Goal: Communication & Community: Share content

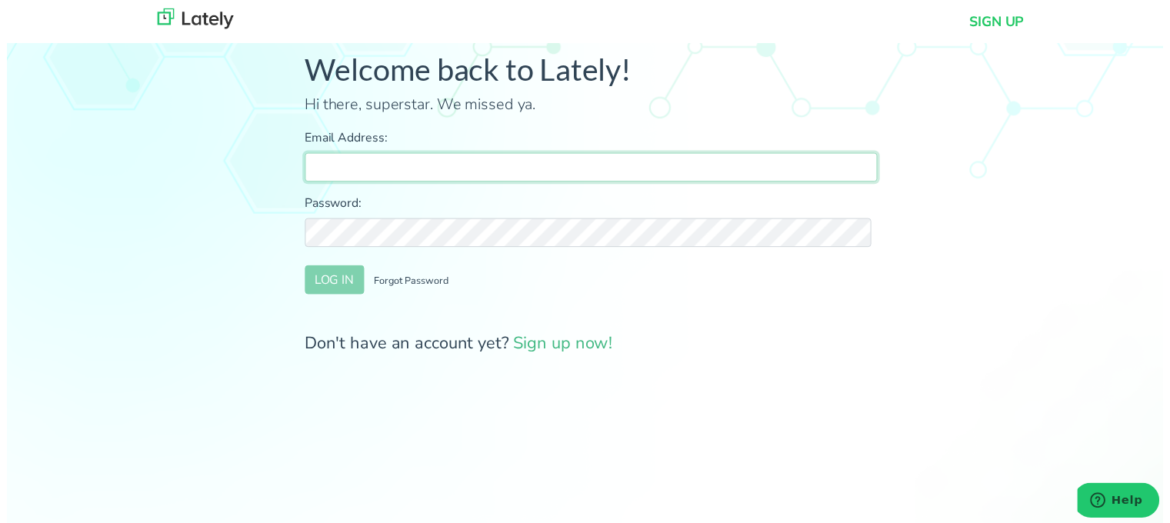
type input "[PERSON_NAME][EMAIL_ADDRESS][DOMAIN_NAME]"
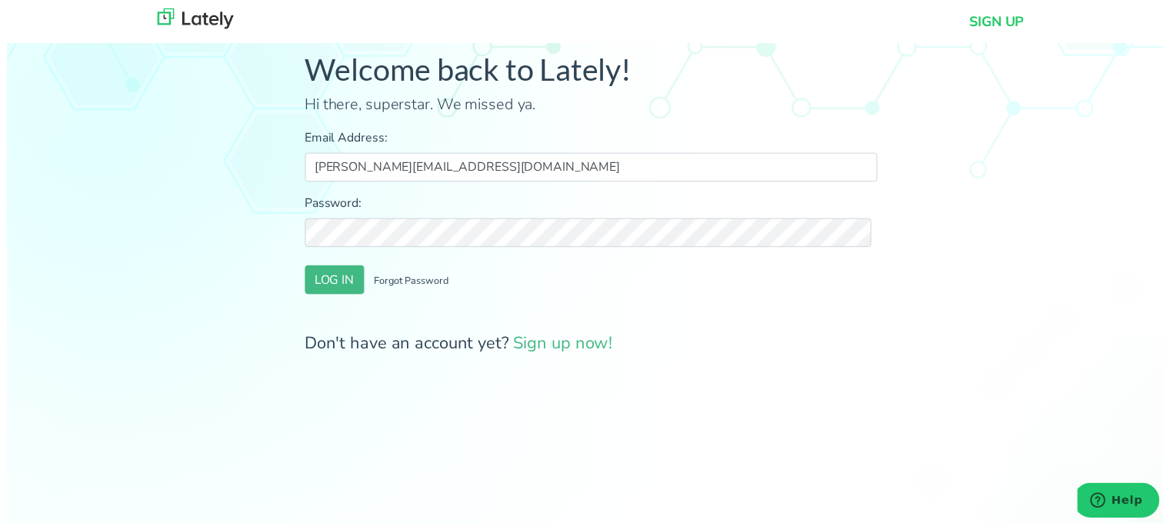
click at [318, 267] on form "Email Address: farrukh@clearratemortgage.com Password: LOG IN Forgot Password D…" at bounding box center [591, 245] width 579 height 230
click at [320, 278] on button "LOG IN" at bounding box center [332, 282] width 60 height 29
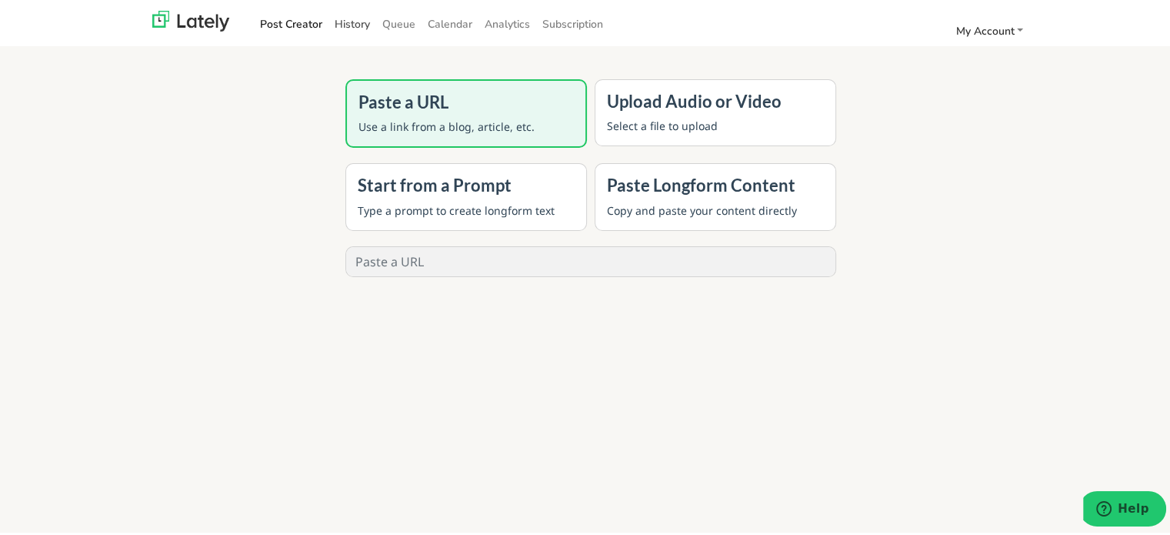
click at [340, 21] on link "History" at bounding box center [352, 21] width 48 height 25
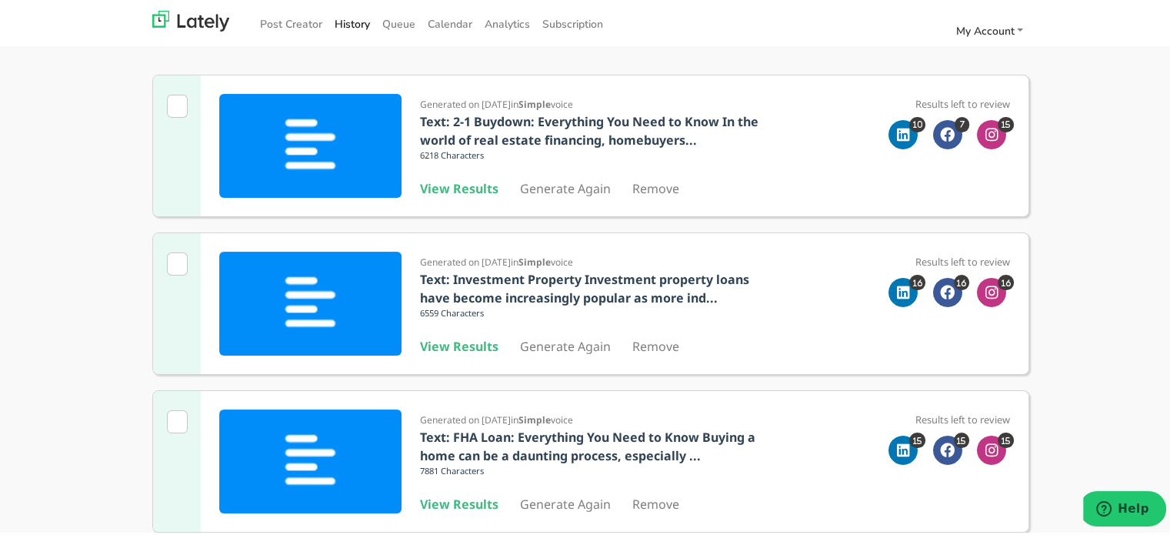
scroll to position [154, 0]
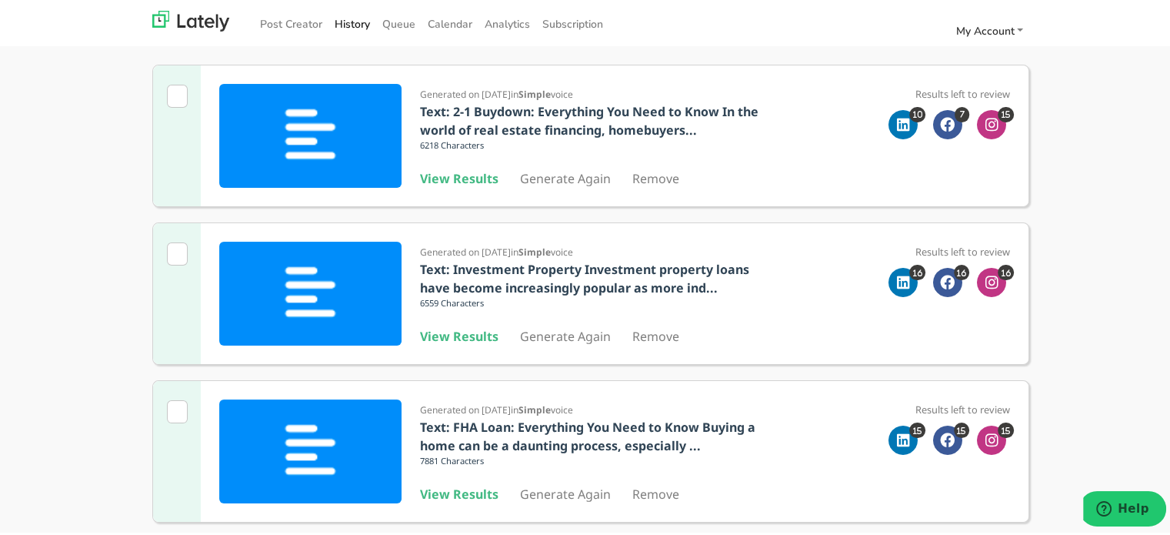
click at [447, 185] on div "Generated on 07/30/25 in Simple voice Text: 2-1 Buydown: Everything You Need to…" at bounding box center [595, 133] width 350 height 141
click at [462, 176] on b "View Results" at bounding box center [459, 176] width 78 height 17
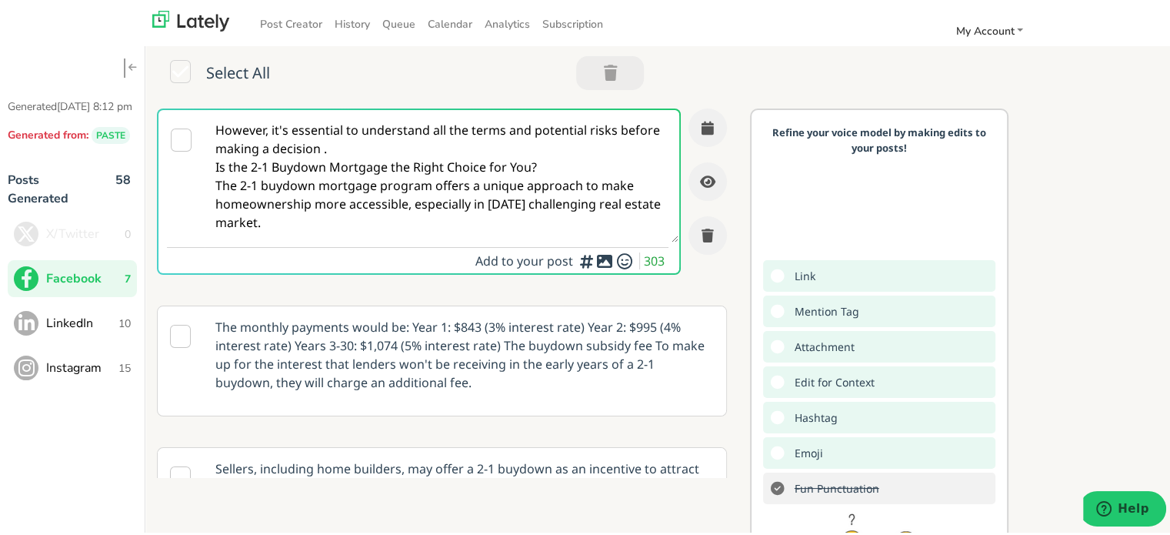
click at [400, 184] on textarea "However, it's essential to understand all the terms and potential risks before …" at bounding box center [442, 174] width 474 height 132
paste textarea "Self-employed in Washington? Clear Rate Mortgage offers flexible loan options c…"
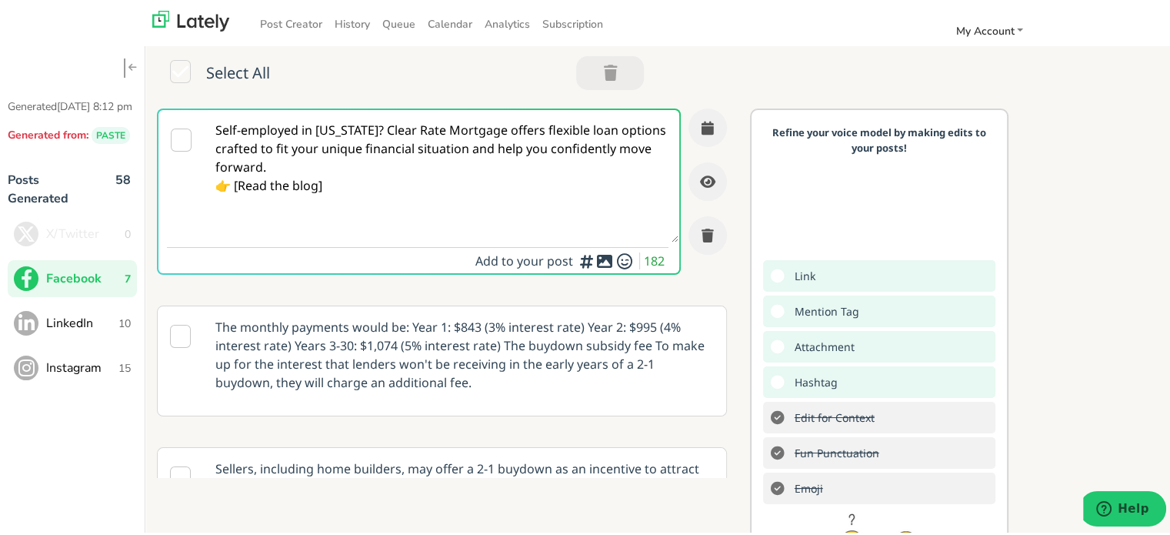
click at [360, 168] on textarea "Self-employed in Washington? Clear Rate Mortgage offers flexible loan options c…" at bounding box center [442, 174] width 474 height 132
click at [389, 125] on textarea "Self-employed in Washington? Clear Rate Mortgage offers flexible loan options c…" at bounding box center [442, 174] width 474 height 132
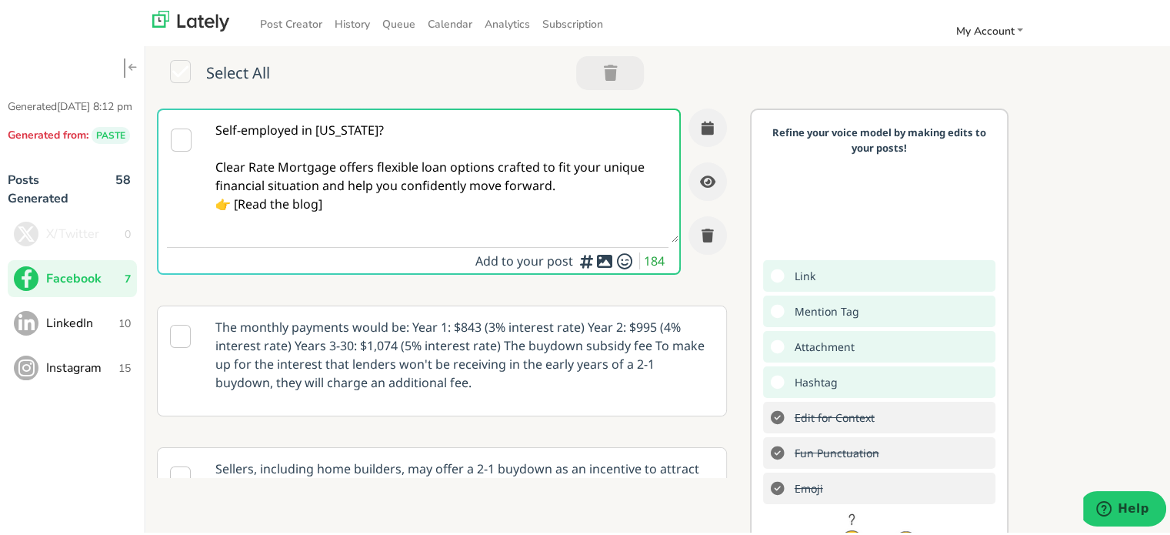
click at [585, 185] on textarea "Self-employed in Washington? Clear Rate Mortgage offers flexible loan options c…" at bounding box center [442, 174] width 474 height 132
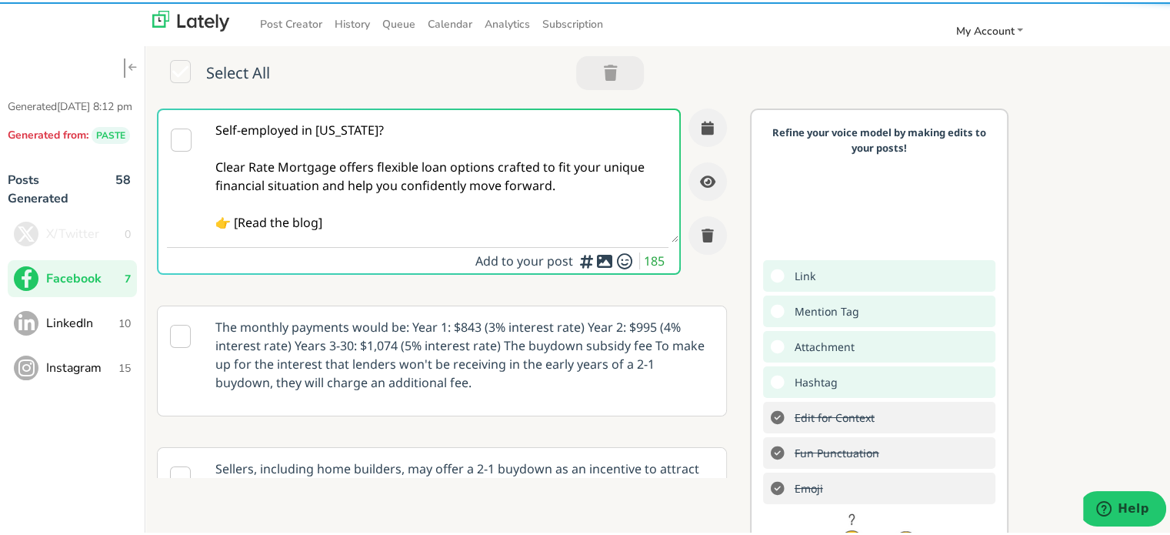
click at [237, 221] on textarea "Self-employed in Washington? Clear Rate Mortgage offers flexible loan options c…" at bounding box center [442, 174] width 474 height 132
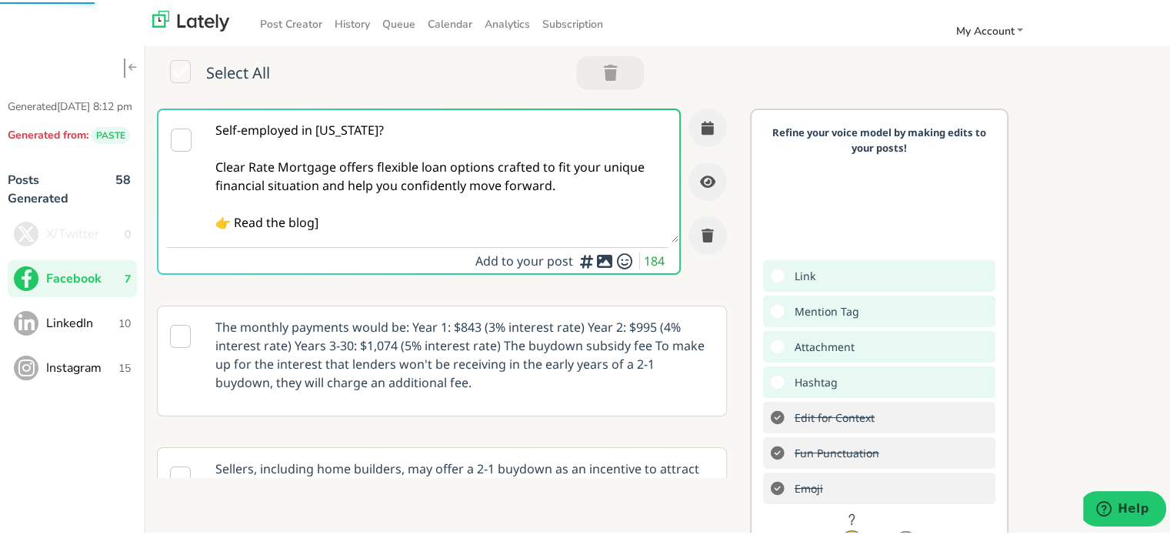
click at [335, 222] on textarea "Self-employed in Washington? Clear Rate Mortgage offers flexible loan options c…" at bounding box center [442, 174] width 474 height 132
drag, startPoint x: 338, startPoint y: 223, endPoint x: 190, endPoint y: 109, distance: 186.5
click at [190, 109] on div "Self-employed in Washington? Clear Rate Mortgage offers flexible loan options c…" at bounding box center [419, 189] width 524 height 166
click at [396, 202] on textarea "Self-employed in Washington? Clear Rate Mortgage offers flexible loan options c…" at bounding box center [442, 174] width 474 height 132
click at [372, 223] on textarea "Self-employed in Washington? Clear Rate Mortgage offers flexible loan options c…" at bounding box center [442, 174] width 474 height 132
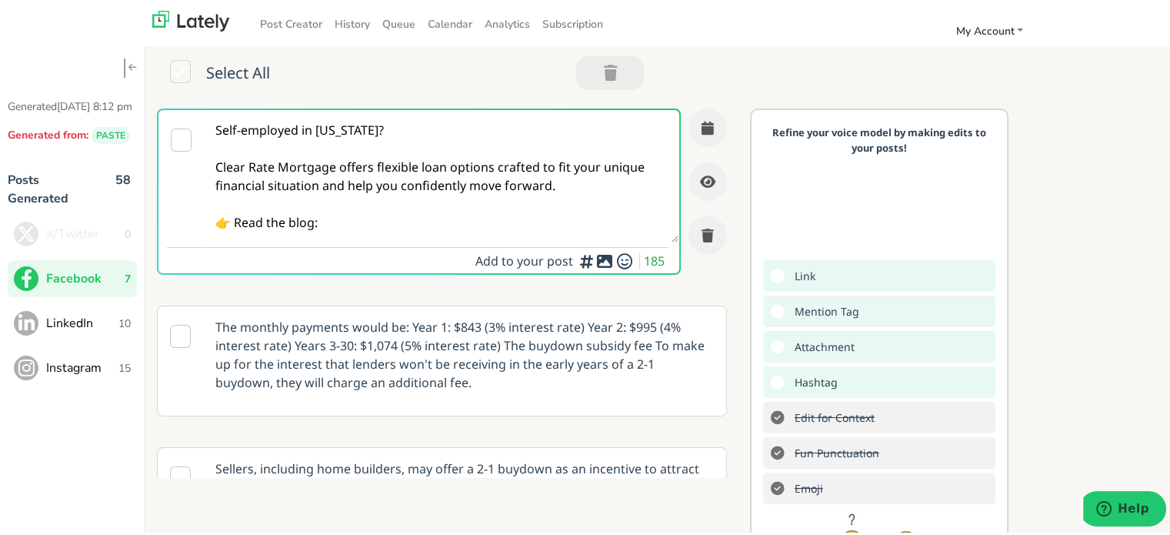
paste textarea "[URL][DOMAIN_NAME][US_STATE]"
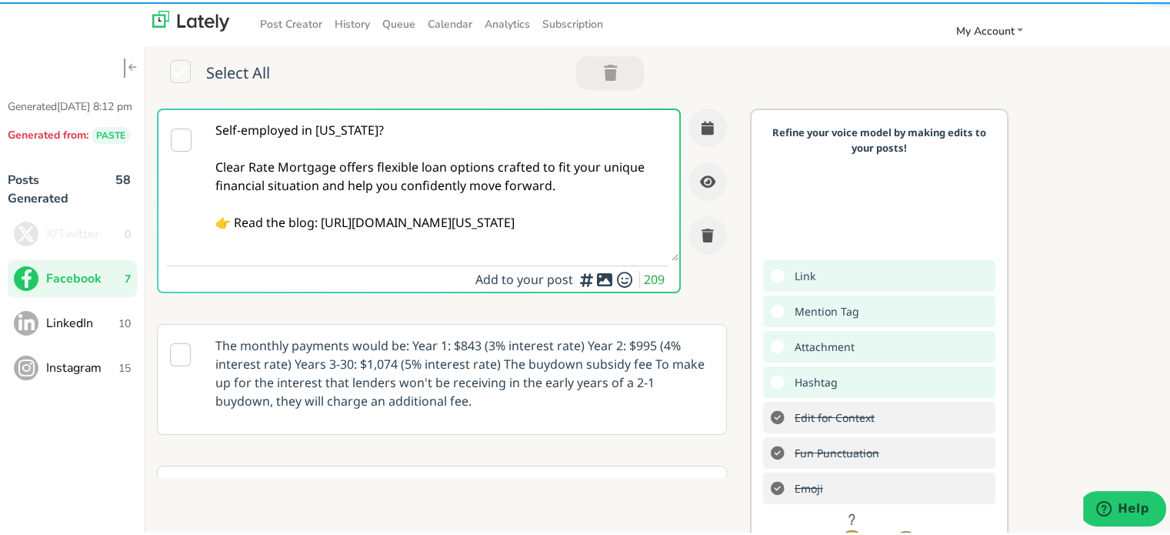
drag, startPoint x: 534, startPoint y: 225, endPoint x: 146, endPoint y: 87, distance: 411.7
click at [146, 87] on div "Select All Self-employed in Washington? Clear Rate Mortgage offers flexible loa…" at bounding box center [663, 361] width 1036 height 639
type textarea "Self-employed in Washington? Clear Rate Mortgage offers flexible loan options c…"
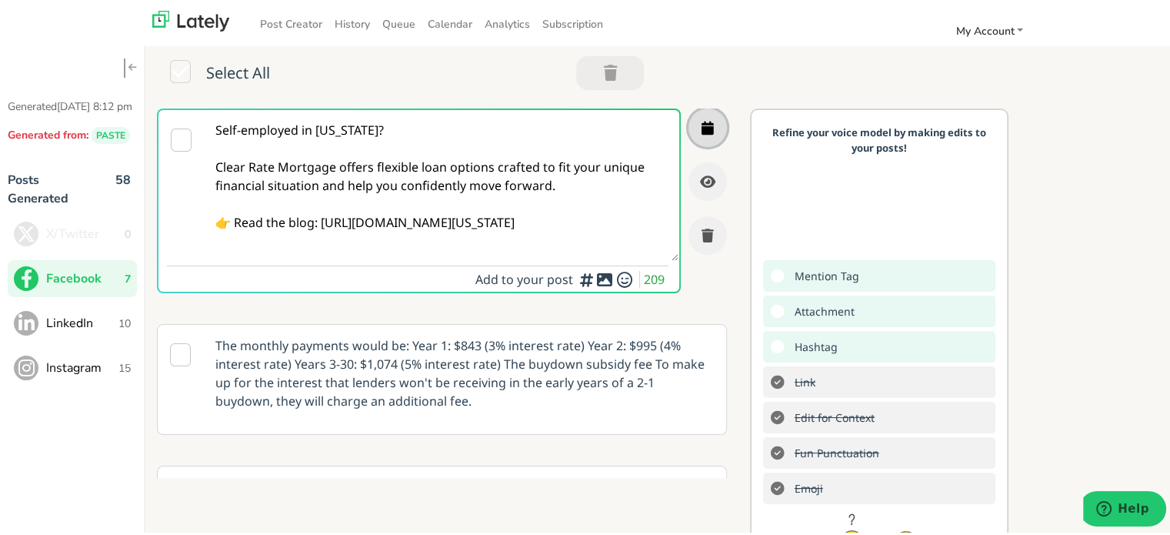
click at [689, 117] on button "button" at bounding box center [708, 125] width 38 height 38
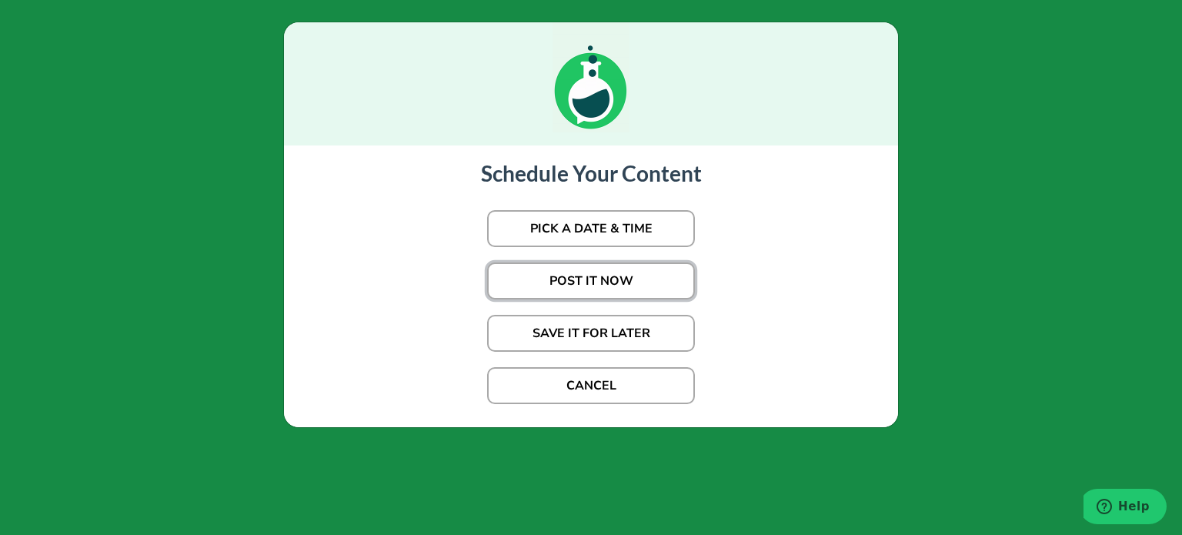
click at [623, 270] on button "POST IT NOW" at bounding box center [591, 280] width 208 height 37
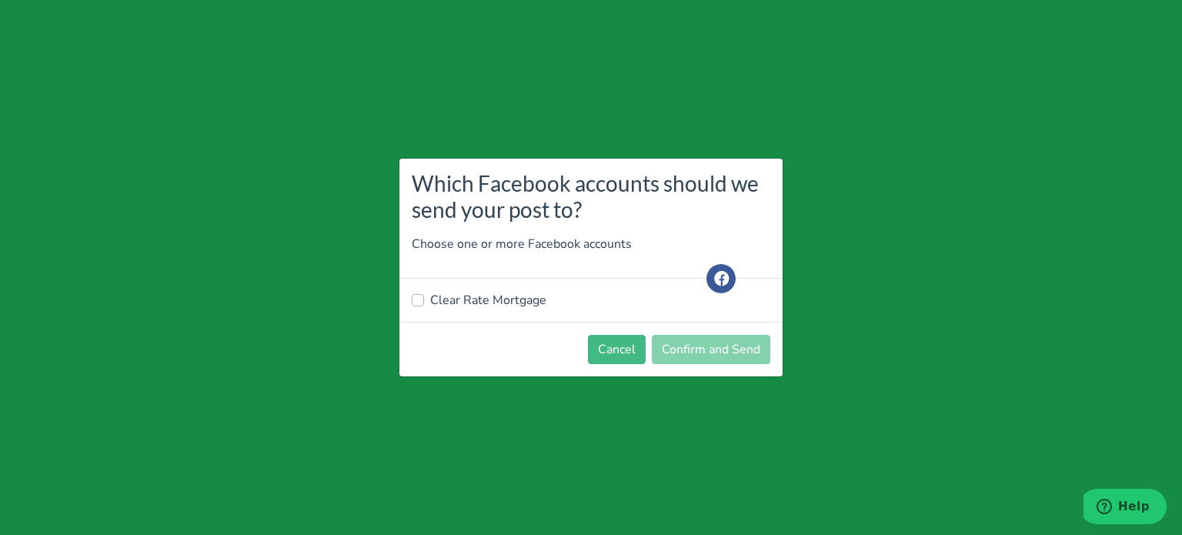
click at [489, 292] on label "Clear Rate Mortgage" at bounding box center [488, 300] width 116 height 18
click at [424, 292] on input "Clear Rate Mortgage" at bounding box center [418, 298] width 12 height 15
checkbox input "true"
click at [685, 348] on button "Confirm and Send" at bounding box center [711, 349] width 118 height 29
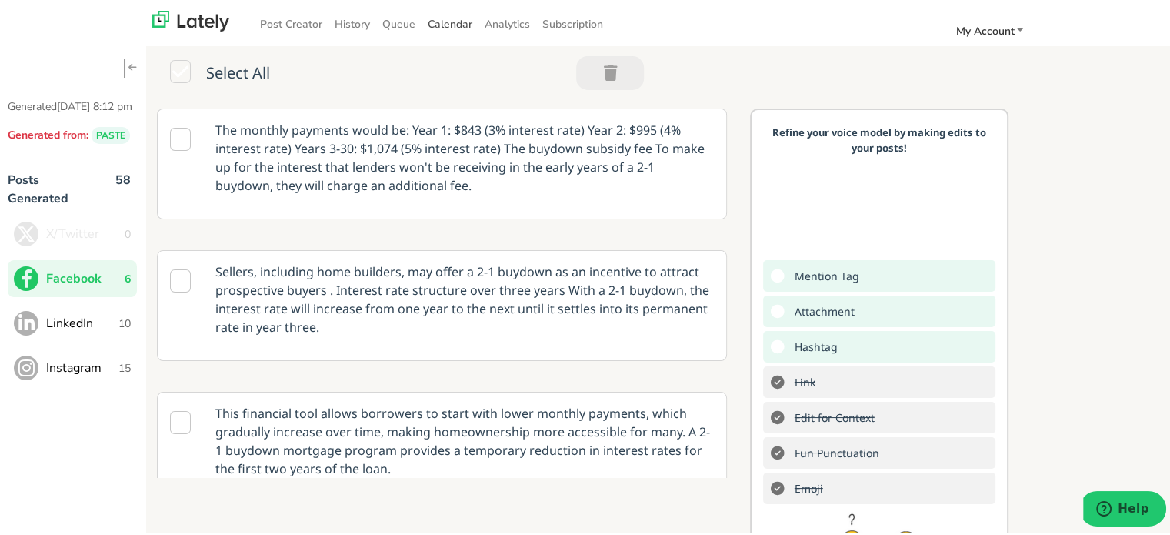
click at [460, 25] on span "Calendar" at bounding box center [450, 22] width 45 height 15
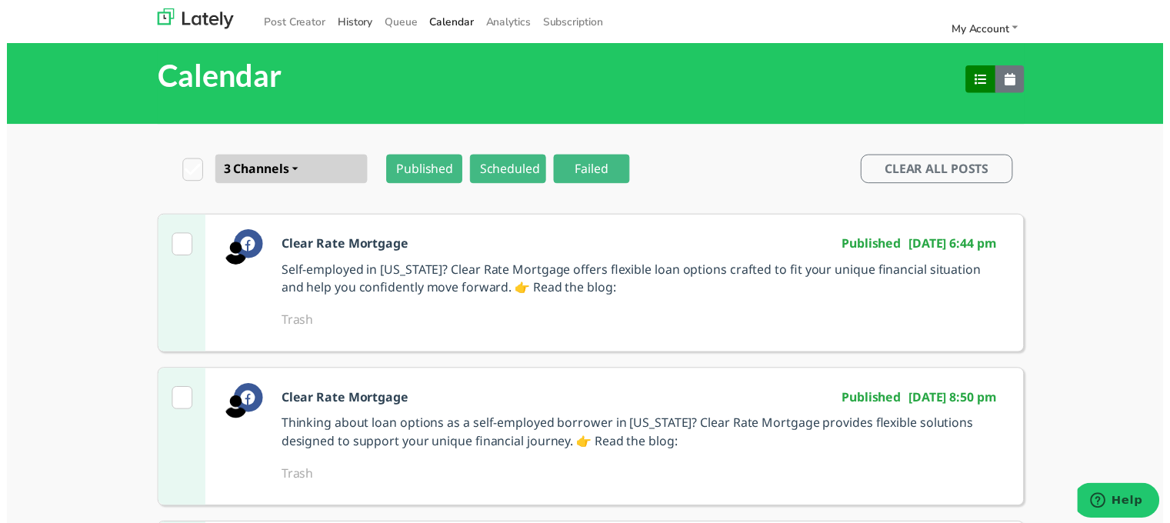
click at [342, 12] on link "History" at bounding box center [352, 21] width 48 height 25
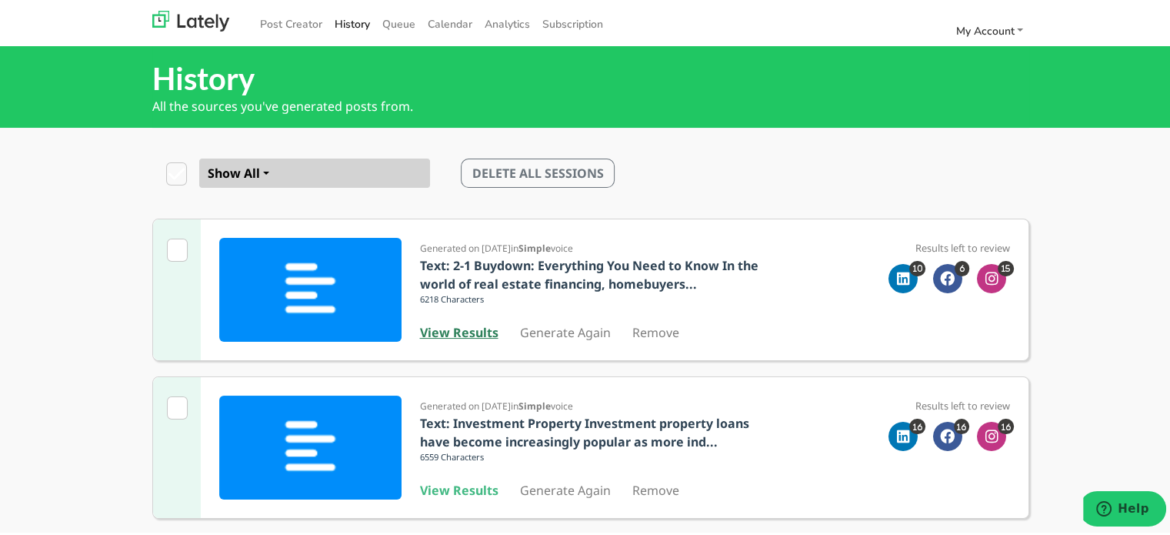
click at [471, 335] on b "View Results" at bounding box center [459, 330] width 78 height 17
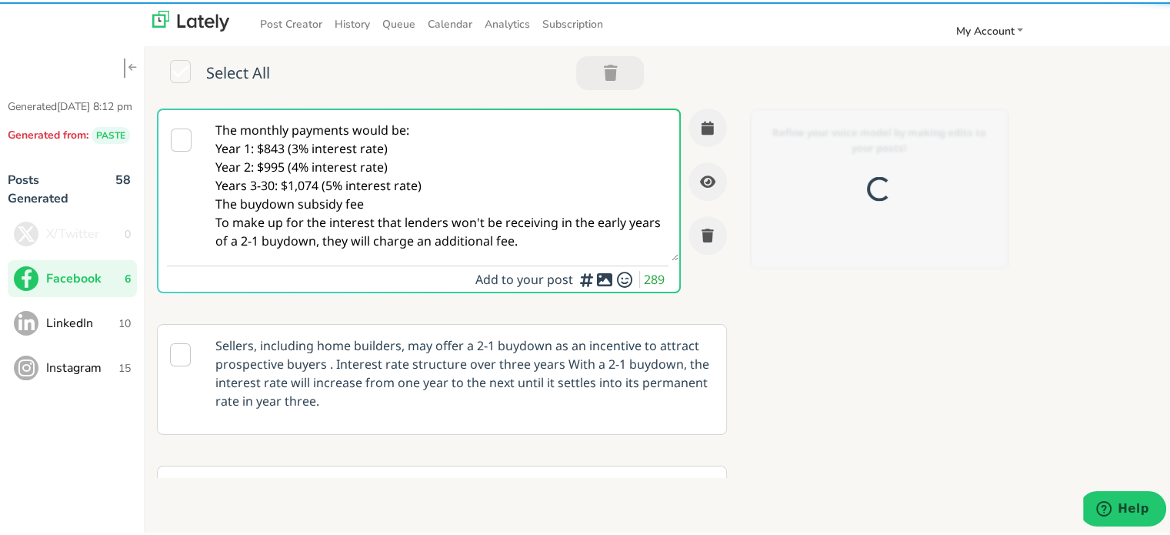
click at [81, 330] on span "LinkedIn" at bounding box center [82, 321] width 72 height 18
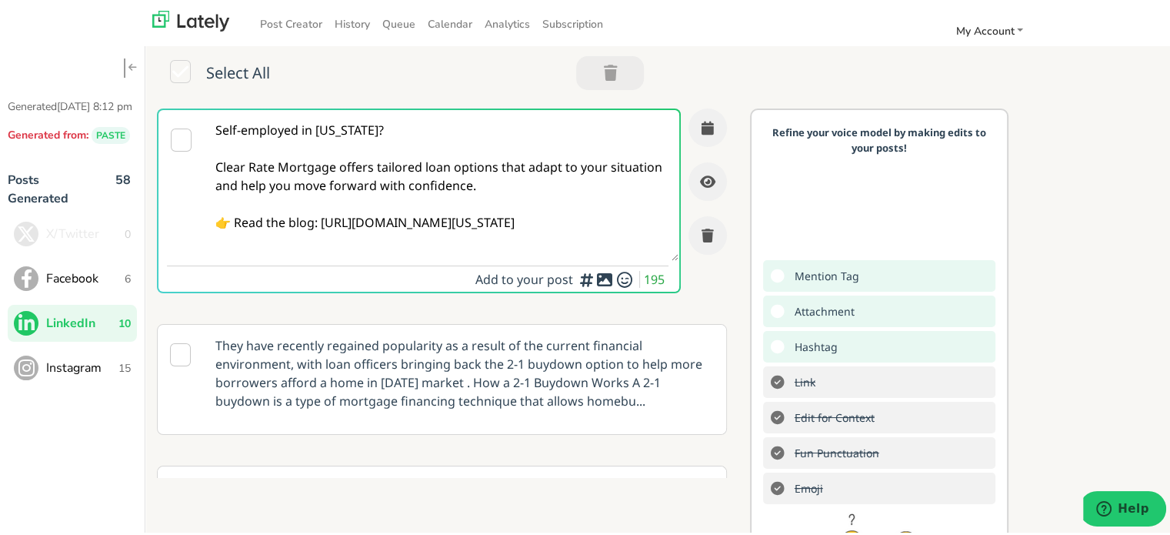
drag, startPoint x: 321, startPoint y: 220, endPoint x: 506, endPoint y: 240, distance: 186.5
click at [506, 240] on textarea "Self-employed in [US_STATE]? Clear Rate Mortgage offers tailored loan options t…" at bounding box center [442, 183] width 474 height 151
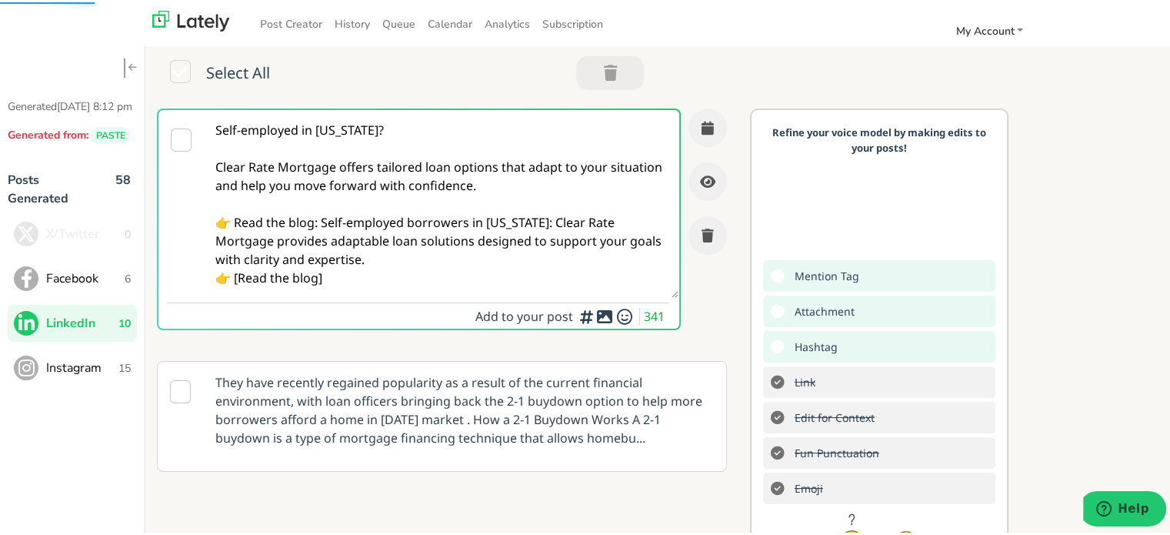
type textarea "Self-employed in [US_STATE]? Clear Rate Mortgage offers tailored loan options t…"
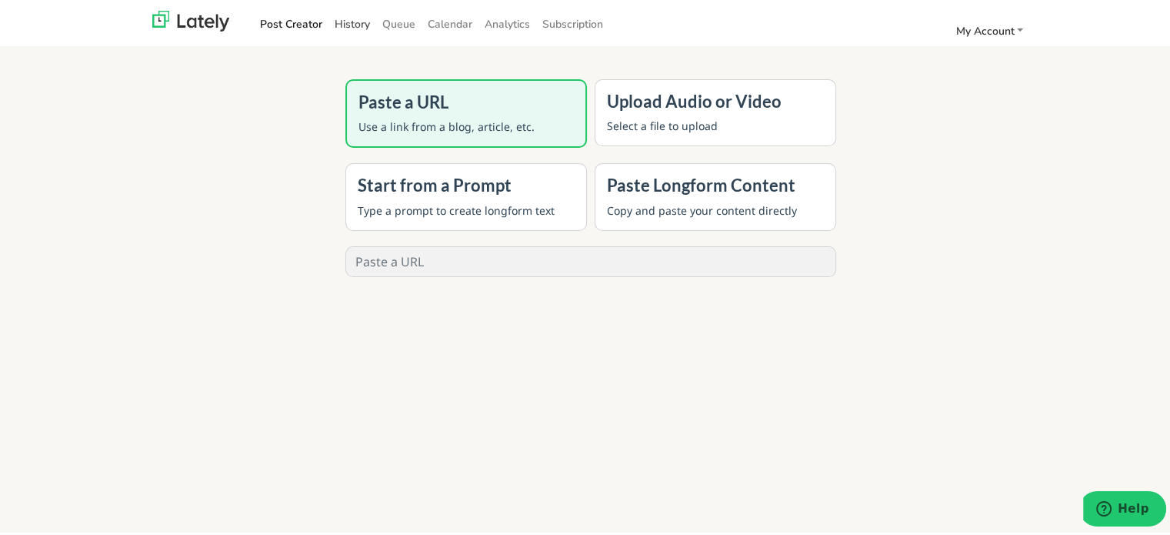
click at [345, 18] on link "History" at bounding box center [352, 21] width 48 height 25
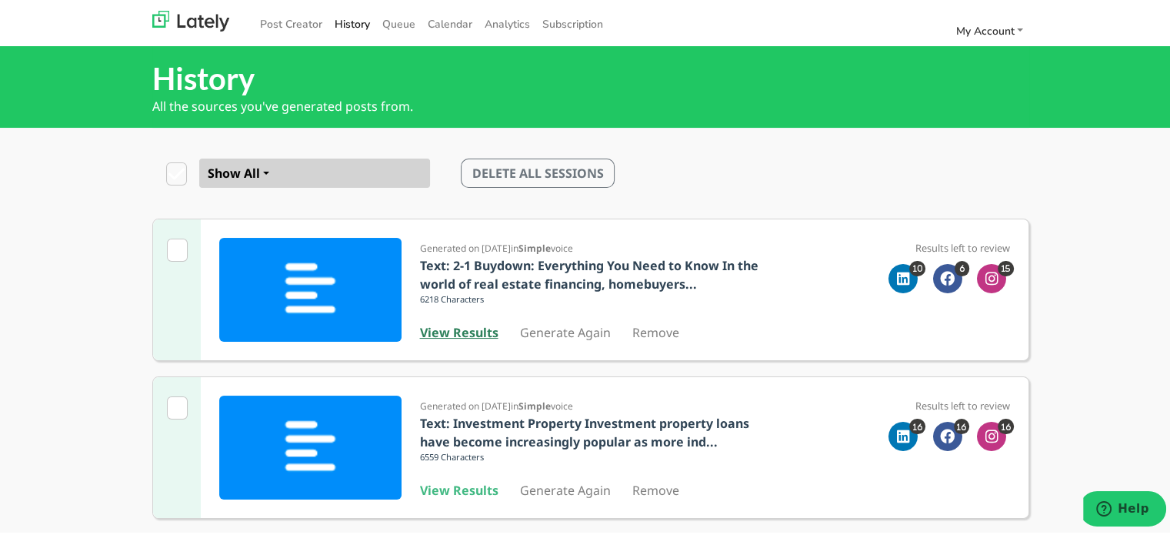
click at [442, 328] on b "View Results" at bounding box center [459, 330] width 78 height 17
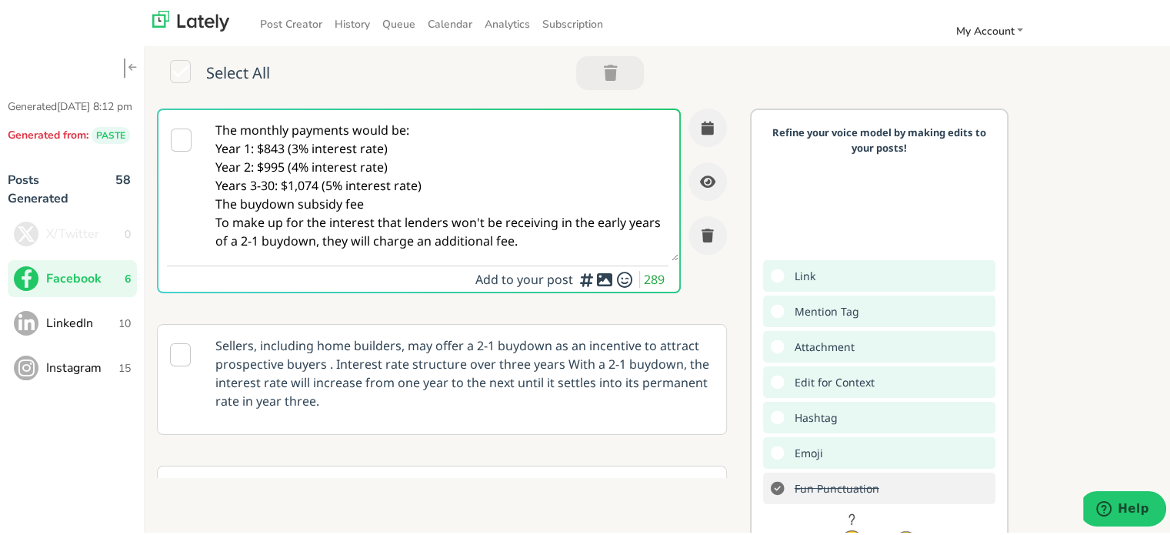
click at [98, 330] on span "LinkedIn" at bounding box center [82, 321] width 72 height 18
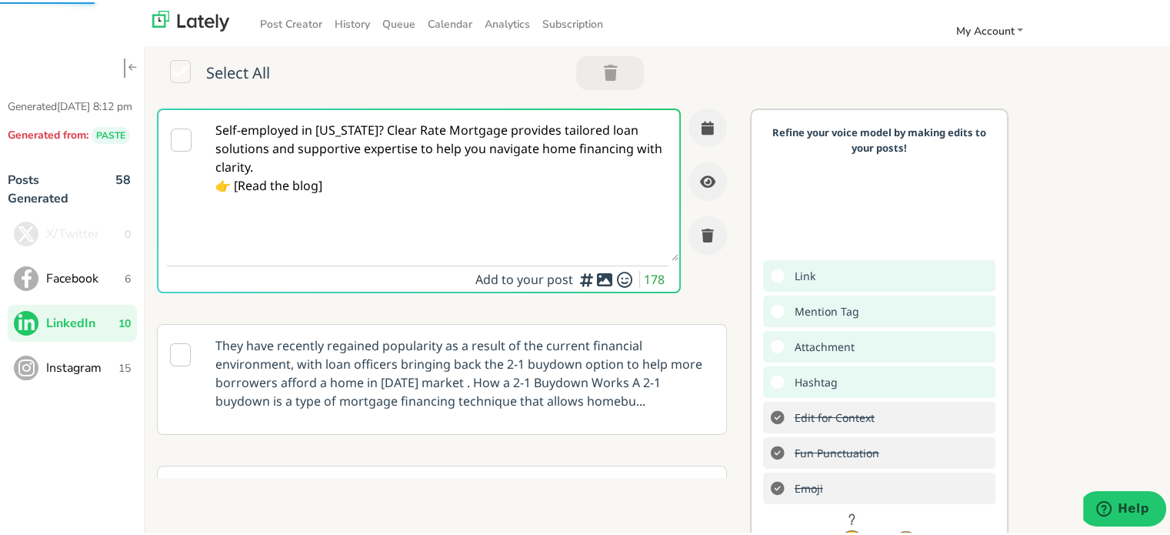
click at [406, 127] on textarea "Self-employed in [US_STATE]? Clear Rate Mortgage provides tailored loan solutio…" at bounding box center [442, 183] width 474 height 151
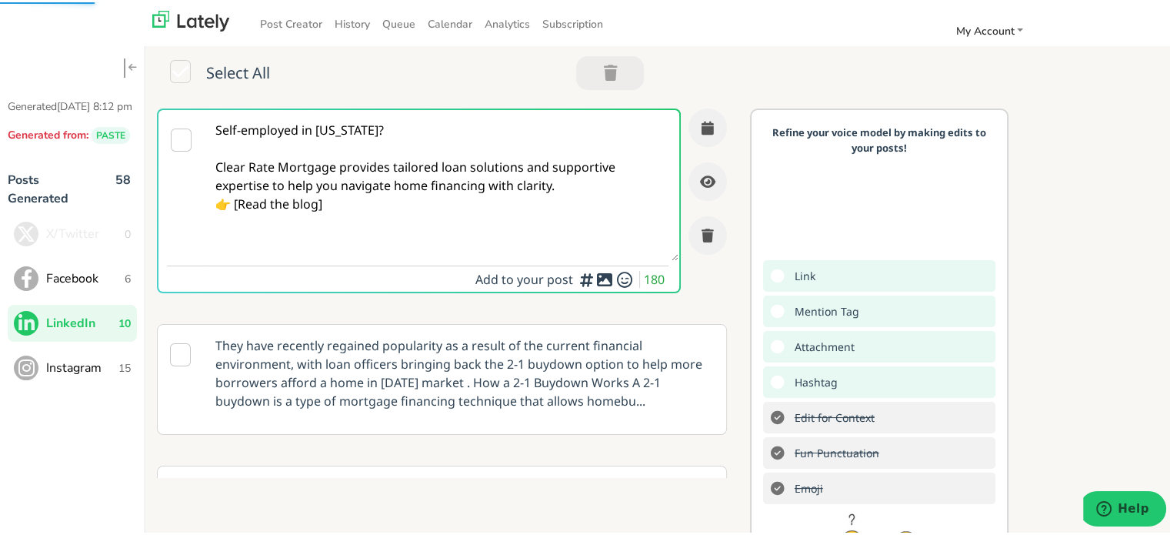
click at [598, 182] on textarea "Self-employed in [US_STATE]? Clear Rate Mortgage provides tailored loan solutio…" at bounding box center [442, 183] width 474 height 151
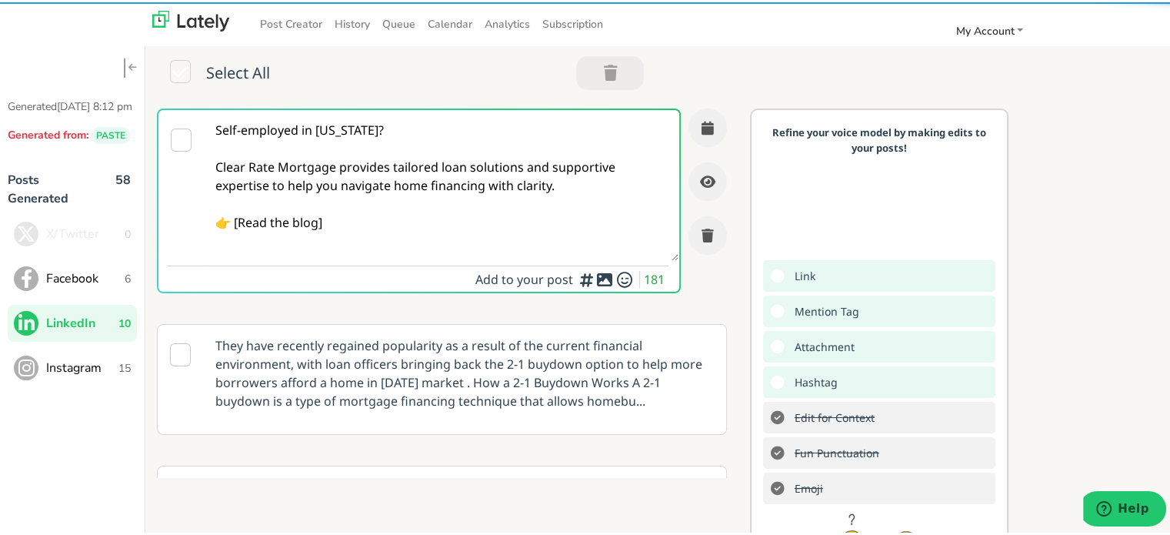
click at [240, 224] on textarea "Self-employed in [US_STATE]? Clear Rate Mortgage provides tailored loan solutio…" at bounding box center [442, 183] width 474 height 151
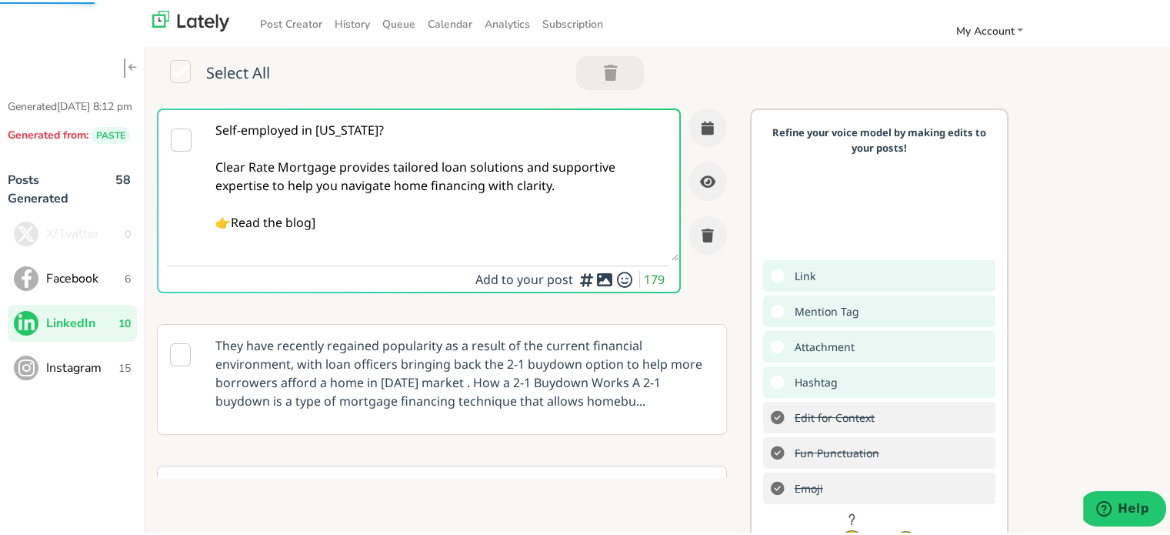
click at [342, 222] on textarea "Self-employed in [US_STATE]? Clear Rate Mortgage provides tailored loan solutio…" at bounding box center [442, 183] width 474 height 151
paste textarea "[URL][DOMAIN_NAME][US_STATE]"
type textarea "Self-employed in [US_STATE]? Clear Rate Mortgage provides tailored loan solutio…"
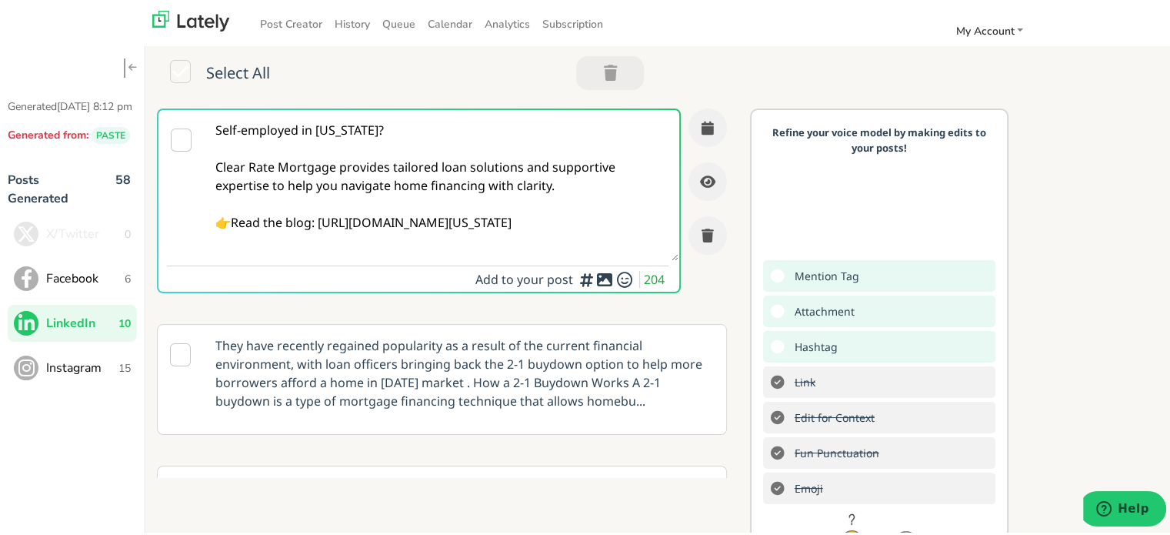
click at [483, 227] on textarea "Self-employed in [US_STATE]? Clear Rate Mortgage provides tailored loan solutio…" at bounding box center [442, 183] width 474 height 151
click at [695, 128] on button "button" at bounding box center [708, 125] width 38 height 38
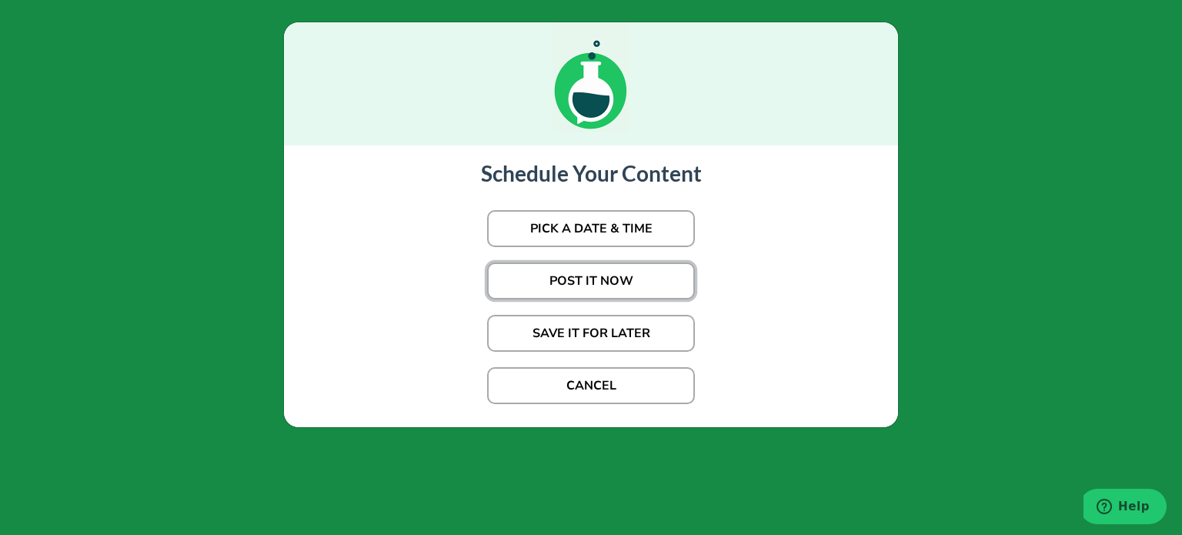
click at [561, 270] on button "POST IT NOW" at bounding box center [591, 280] width 208 height 37
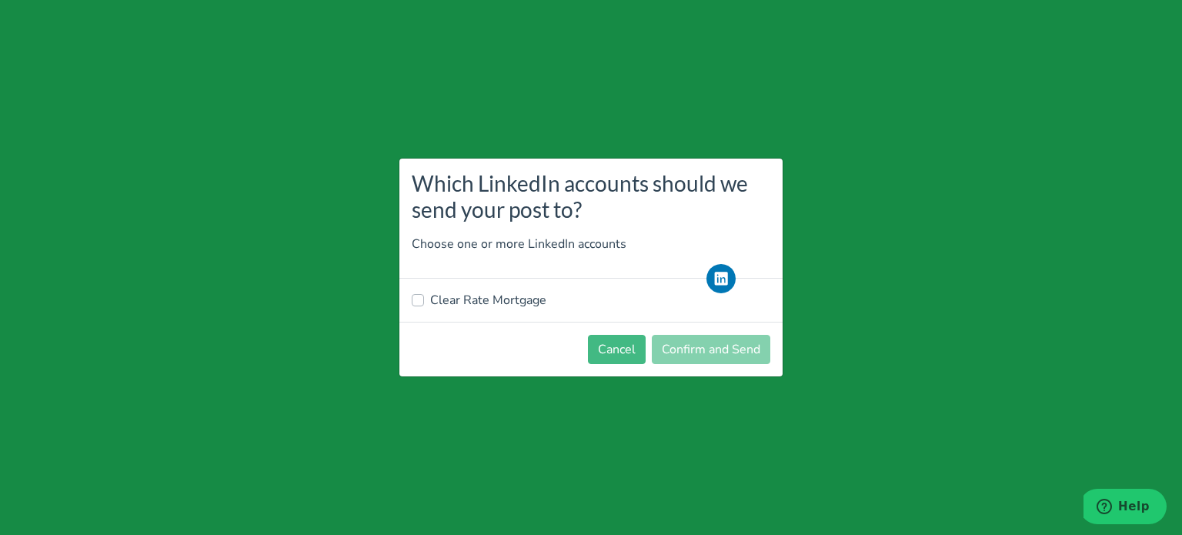
click at [468, 303] on label "Clear Rate Mortgage" at bounding box center [488, 300] width 116 height 18
click at [424, 303] on input "Clear Rate Mortgage" at bounding box center [418, 298] width 12 height 15
checkbox input "true"
click at [683, 345] on button "Confirm and Send" at bounding box center [711, 349] width 118 height 29
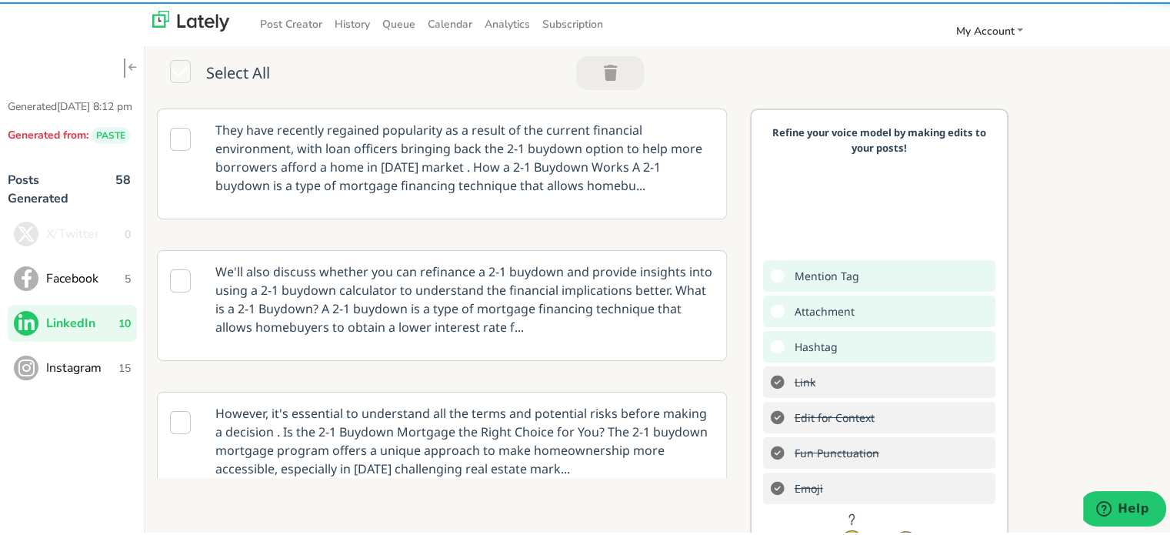
click at [94, 278] on button "Facebook 5" at bounding box center [72, 276] width 129 height 37
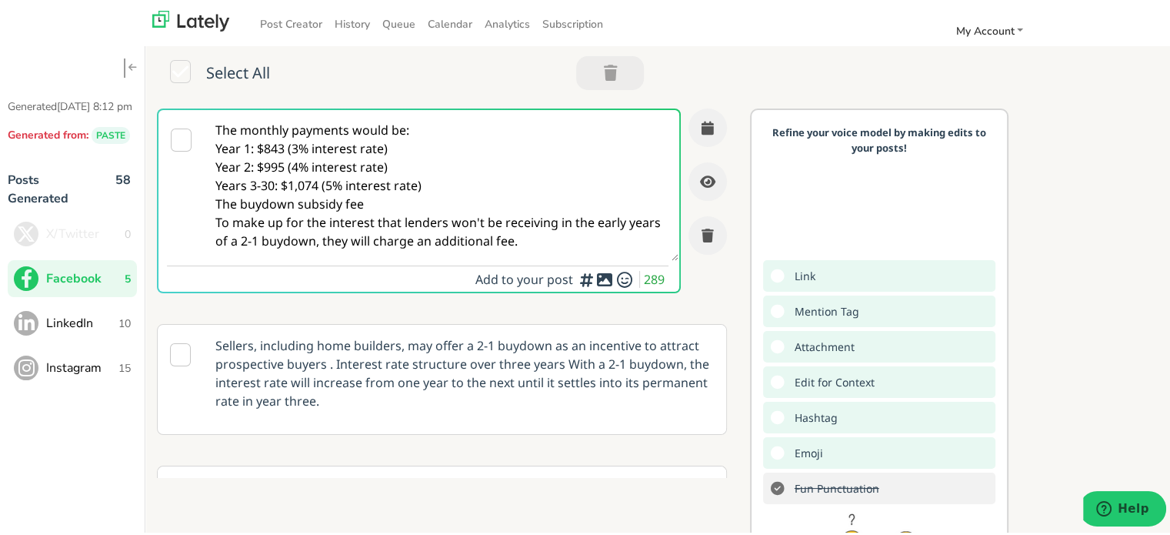
paste textarea "Self-employed in [US_STATE]? Clear Rate Mortgage offers flexible loan options a…"
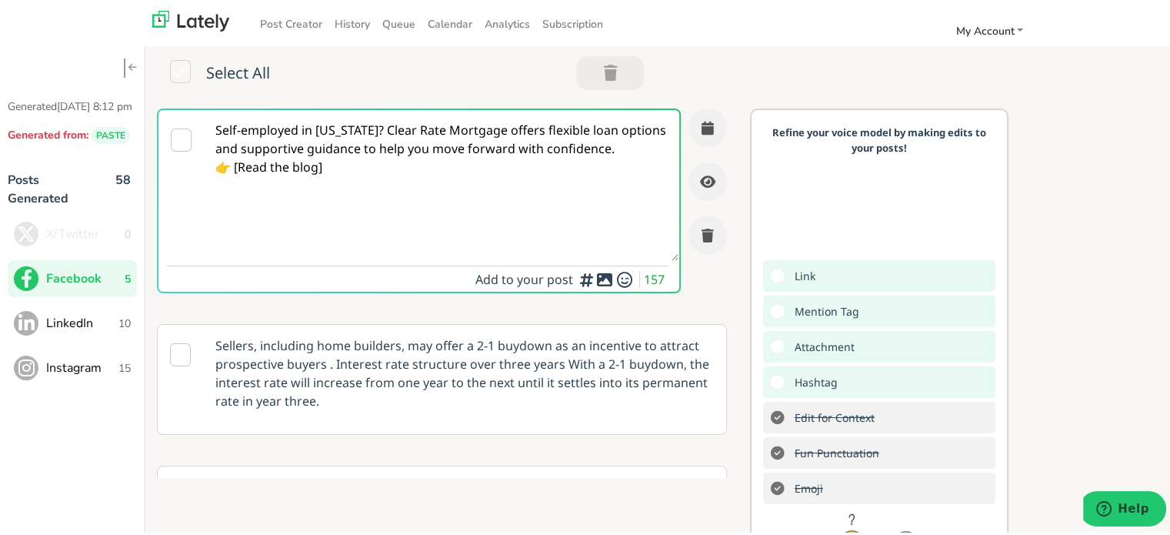
click at [235, 167] on textarea "Self-employed in [US_STATE]? Clear Rate Mortgage offers flexible loan options a…" at bounding box center [442, 183] width 474 height 151
click at [376, 166] on textarea "Self-employed in [US_STATE]? Clear Rate Mortgage offers flexible loan options a…" at bounding box center [442, 183] width 474 height 151
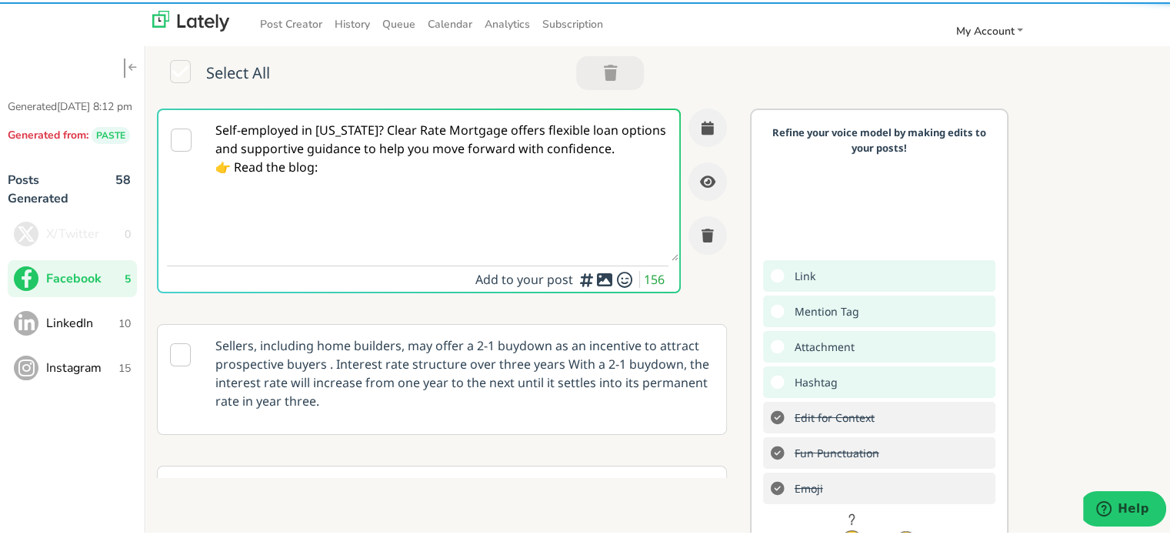
click at [356, 129] on textarea "Self-employed in [US_STATE]? Clear Rate Mortgage offers flexible loan options a…" at bounding box center [442, 183] width 474 height 151
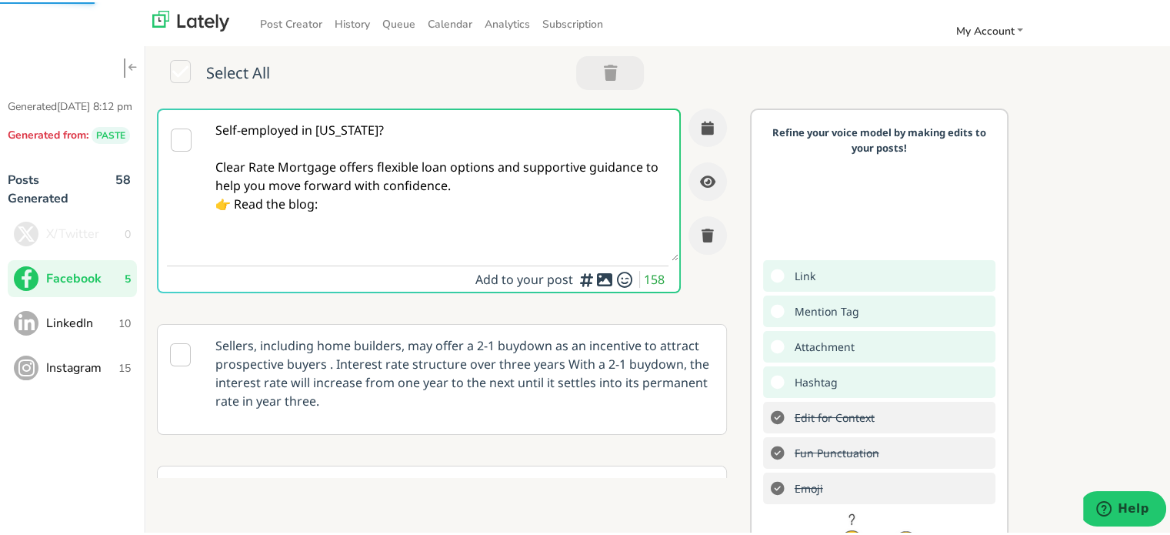
click at [477, 181] on textarea "Self-employed in [US_STATE]? Clear Rate Mortgage offers flexible loan options a…" at bounding box center [442, 183] width 474 height 151
click at [347, 222] on textarea "Self-employed in [US_STATE]? Clear Rate Mortgage offers flexible loan options a…" at bounding box center [442, 183] width 474 height 151
paste textarea "[URL][DOMAIN_NAME][US_STATE]"
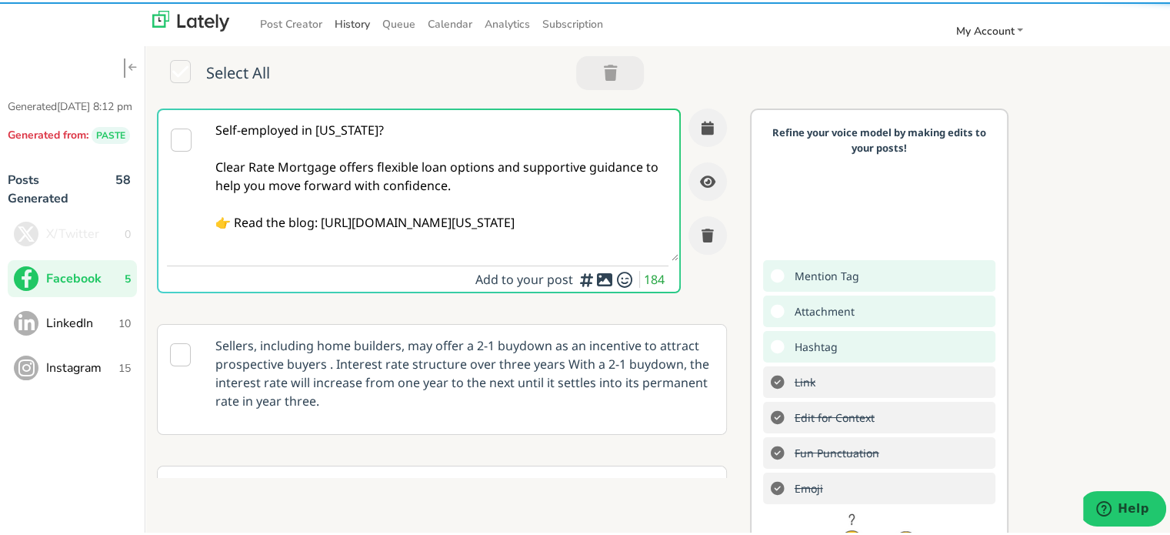
type textarea "Self-employed in [US_STATE]? Clear Rate Mortgage offers flexible loan options a…"
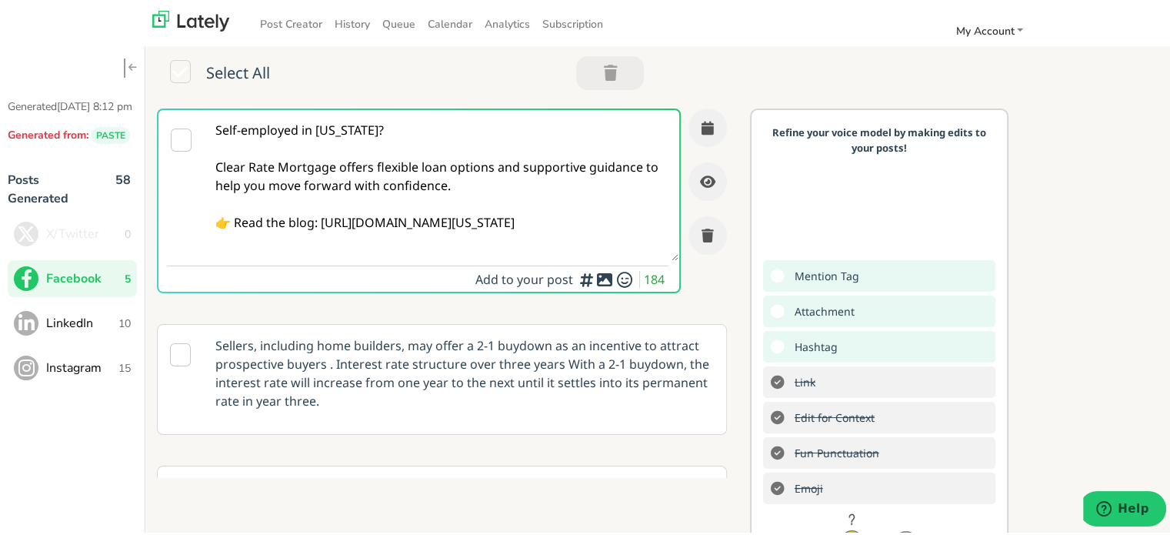
click at [455, 196] on textarea "Self-employed in [US_STATE]? Clear Rate Mortgage offers flexible loan options a…" at bounding box center [442, 183] width 474 height 151
click at [702, 128] on icon "button" at bounding box center [708, 125] width 12 height 14
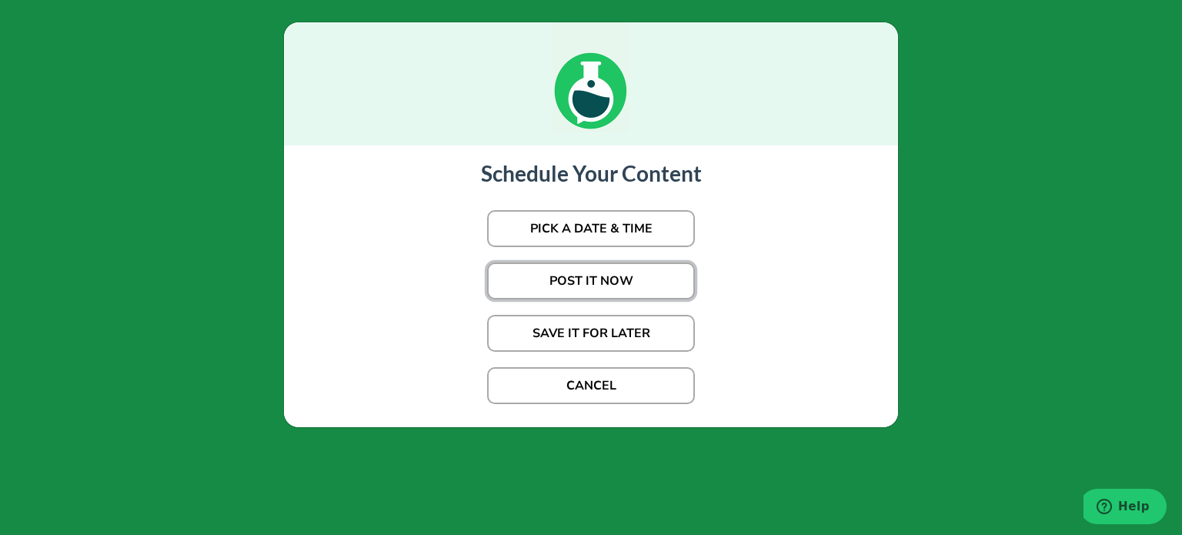
click at [590, 283] on button "POST IT NOW" at bounding box center [591, 280] width 208 height 37
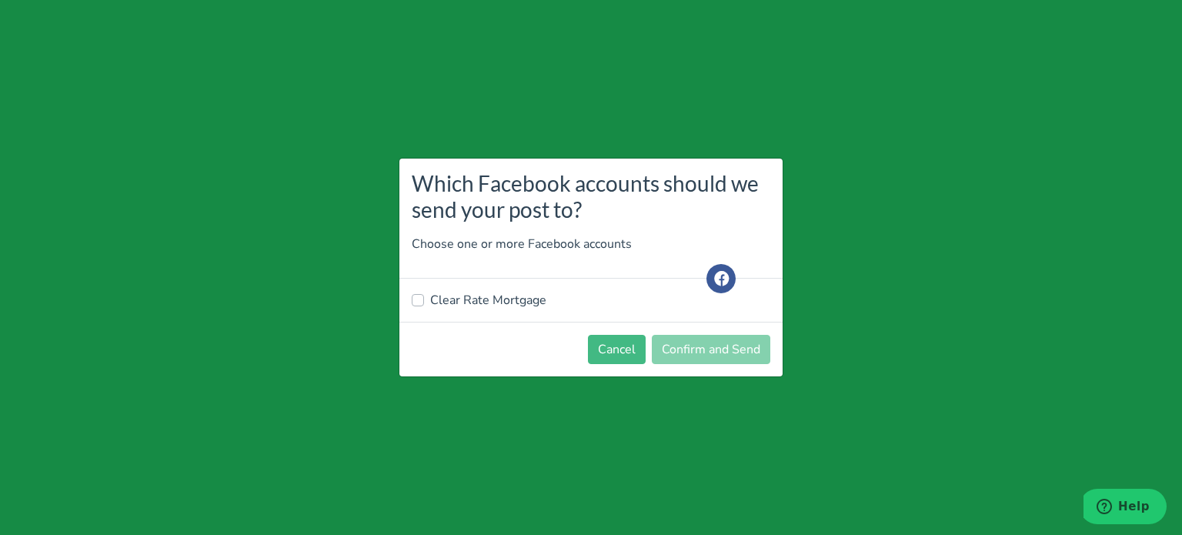
click at [478, 304] on label "Clear Rate Mortgage" at bounding box center [488, 300] width 116 height 18
click at [424, 304] on input "Clear Rate Mortgage" at bounding box center [418, 298] width 12 height 15
checkbox input "true"
click at [708, 355] on button "Confirm and Send" at bounding box center [711, 349] width 118 height 29
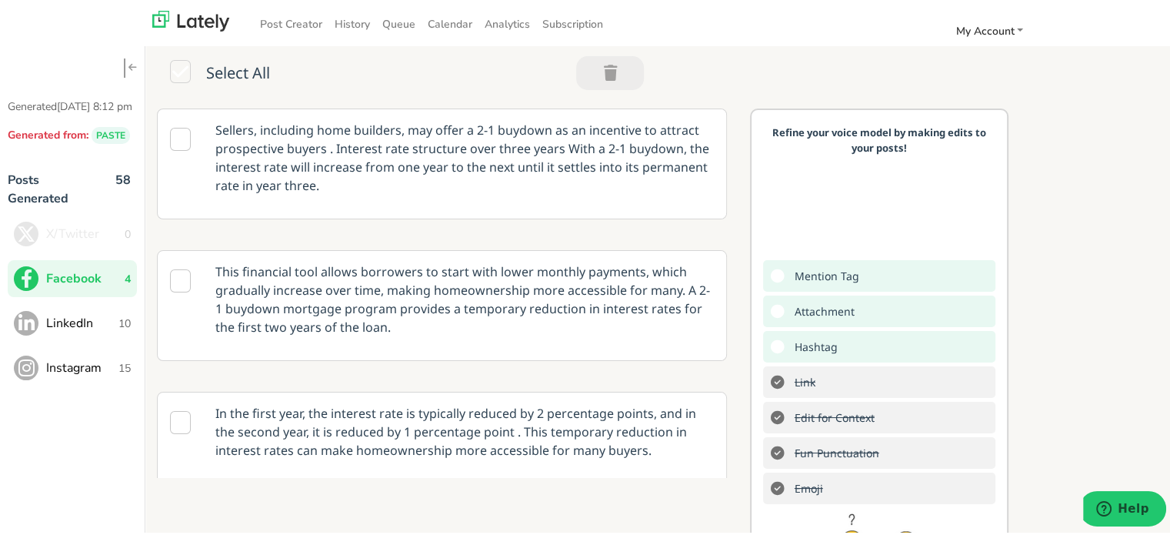
click at [103, 328] on span "LinkedIn" at bounding box center [82, 321] width 72 height 18
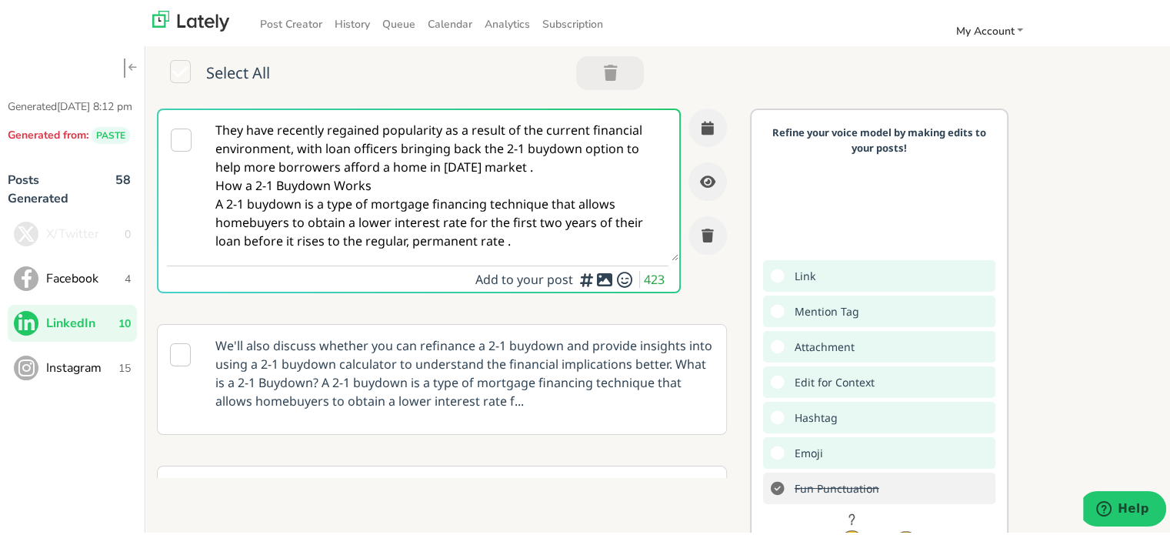
drag, startPoint x: 528, startPoint y: 237, endPoint x: 156, endPoint y: 117, distance: 390.5
click at [162, 112] on div "They have recently regained popularity as a result of the current financial env…" at bounding box center [419, 198] width 524 height 185
paste textarea "Self-employed entrepreneurs in [US_STATE]: Clear Rate Mortgage provides tailore…"
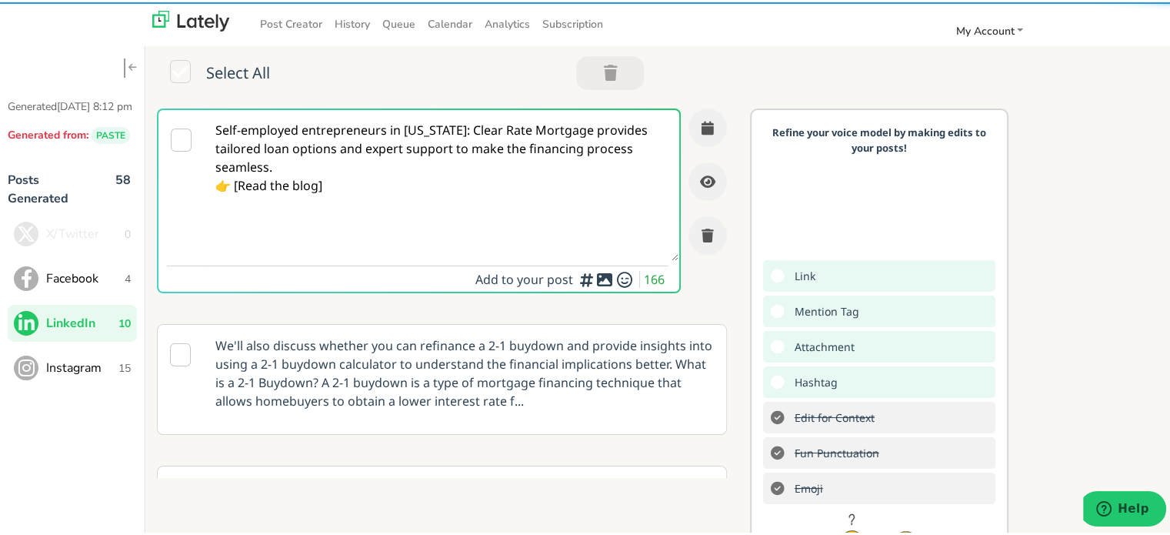
click at [442, 132] on textarea "Self-employed entrepreneurs in [US_STATE]: Clear Rate Mortgage provides tailore…" at bounding box center [442, 183] width 474 height 151
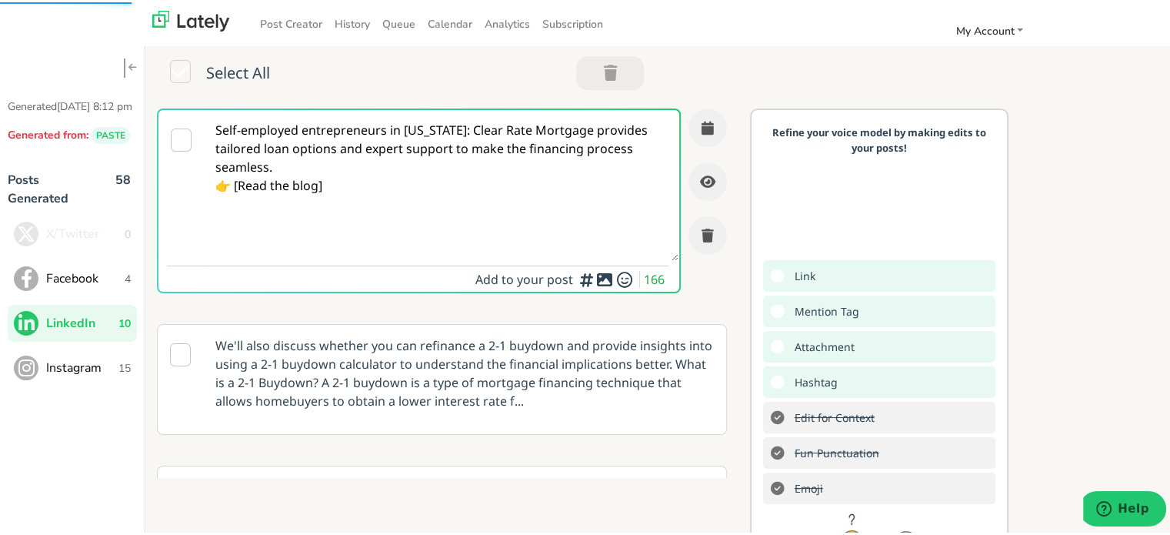
click at [440, 132] on textarea "Self-employed entrepreneurs in [US_STATE]: Clear Rate Mortgage provides tailore…" at bounding box center [442, 183] width 474 height 151
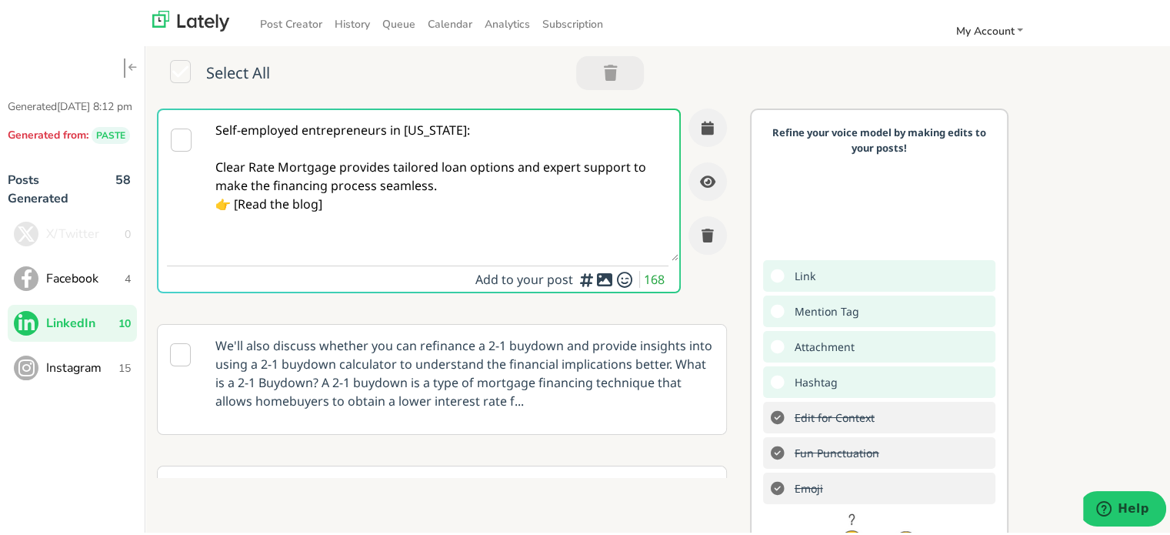
click at [475, 182] on textarea "Self-employed entrepreneurs in [US_STATE]: Clear Rate Mortgage provides tailore…" at bounding box center [442, 183] width 474 height 151
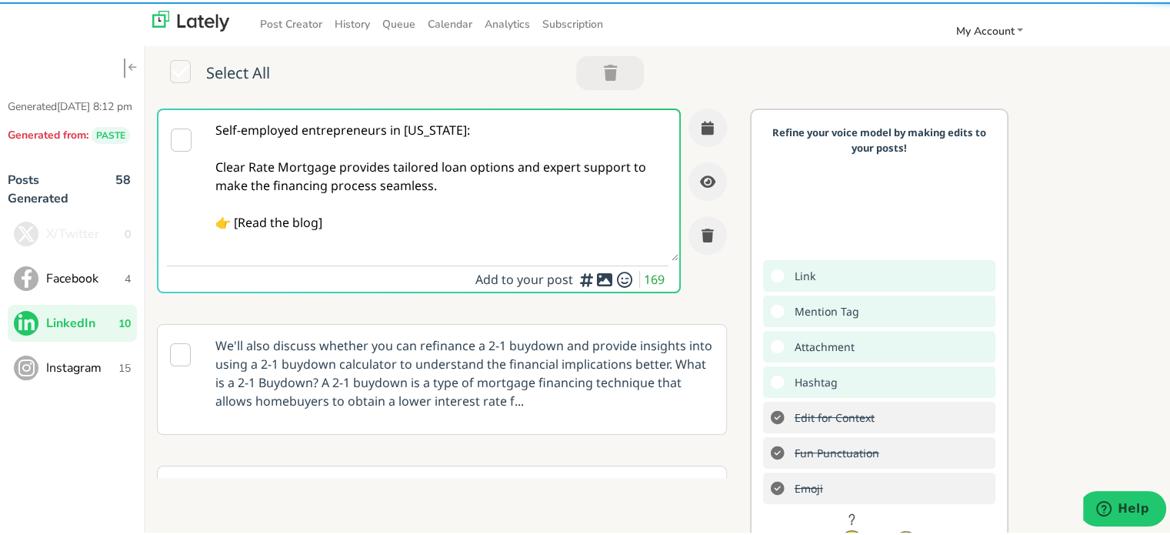
click at [235, 221] on textarea "Self-employed entrepreneurs in [US_STATE]: Clear Rate Mortgage provides tailore…" at bounding box center [442, 183] width 474 height 151
click at [238, 218] on textarea "Self-employed entrepreneurs in [US_STATE]: Clear Rate Mortgage provides tailore…" at bounding box center [442, 183] width 474 height 151
click at [337, 212] on textarea "Self-employed entrepreneurs in [US_STATE]: Clear Rate Mortgage provides tailore…" at bounding box center [442, 183] width 474 height 151
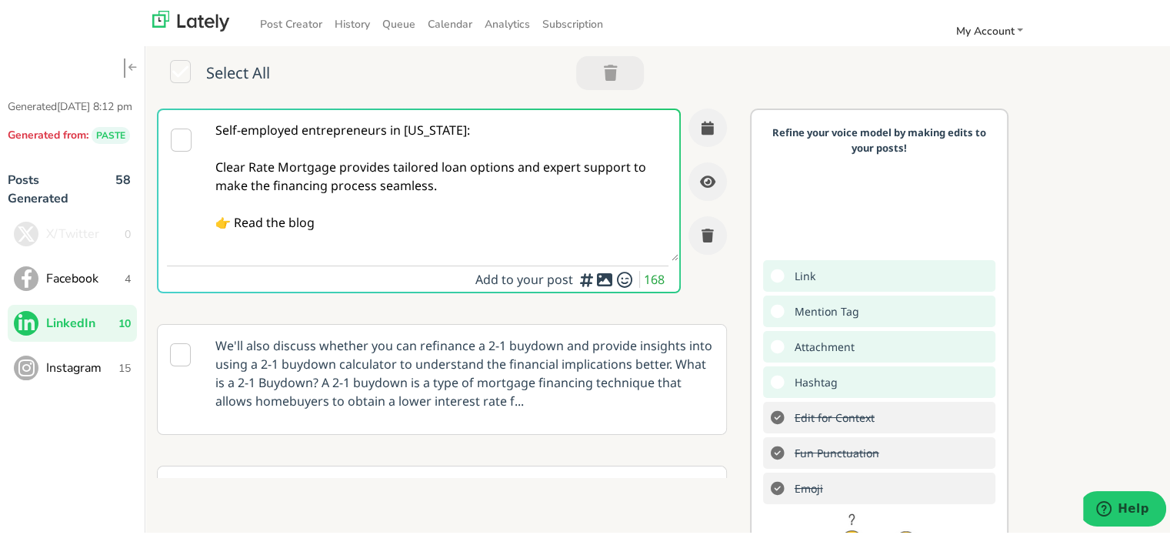
click at [335, 212] on textarea "Self-employed entrepreneurs in [US_STATE]: Clear Rate Mortgage provides tailore…" at bounding box center [442, 183] width 474 height 151
paste textarea "[URL][DOMAIN_NAME][US_STATE]"
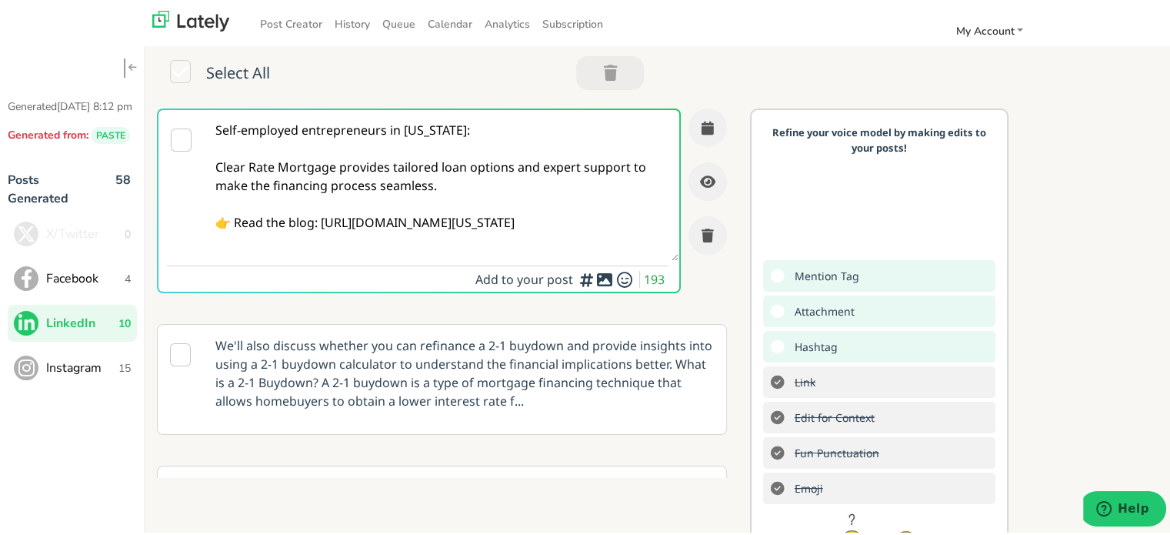
type textarea "Self-employed entrepreneurs in [US_STATE]: Clear Rate Mortgage provides tailore…"
click at [521, 178] on textarea "Self-employed entrepreneurs in [US_STATE]: Clear Rate Mortgage provides tailore…" at bounding box center [442, 183] width 474 height 151
click at [689, 119] on button "button" at bounding box center [708, 125] width 38 height 38
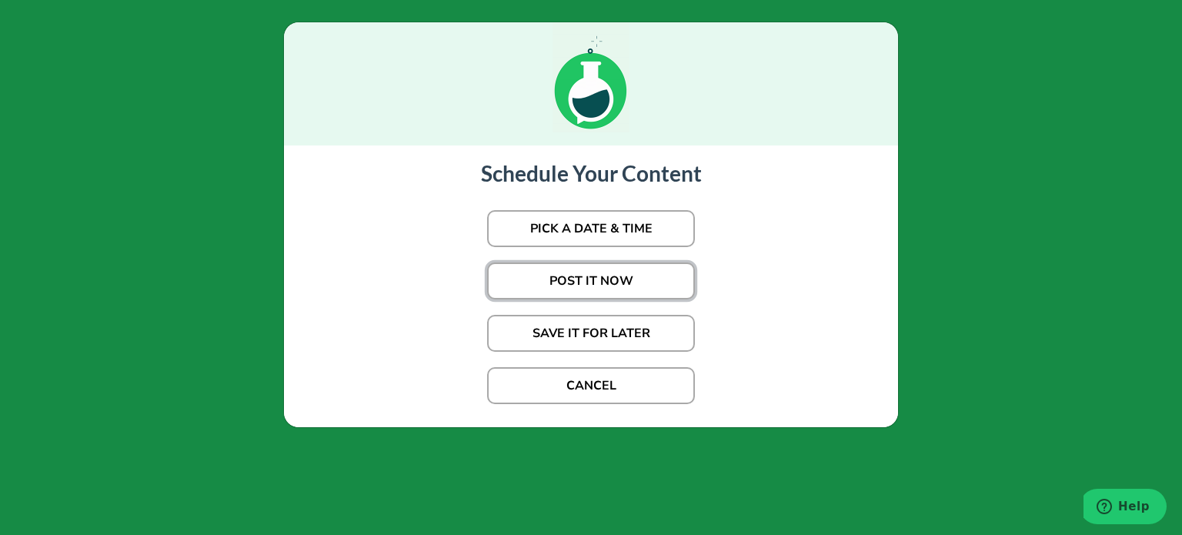
click at [632, 276] on button "POST IT NOW" at bounding box center [591, 280] width 208 height 37
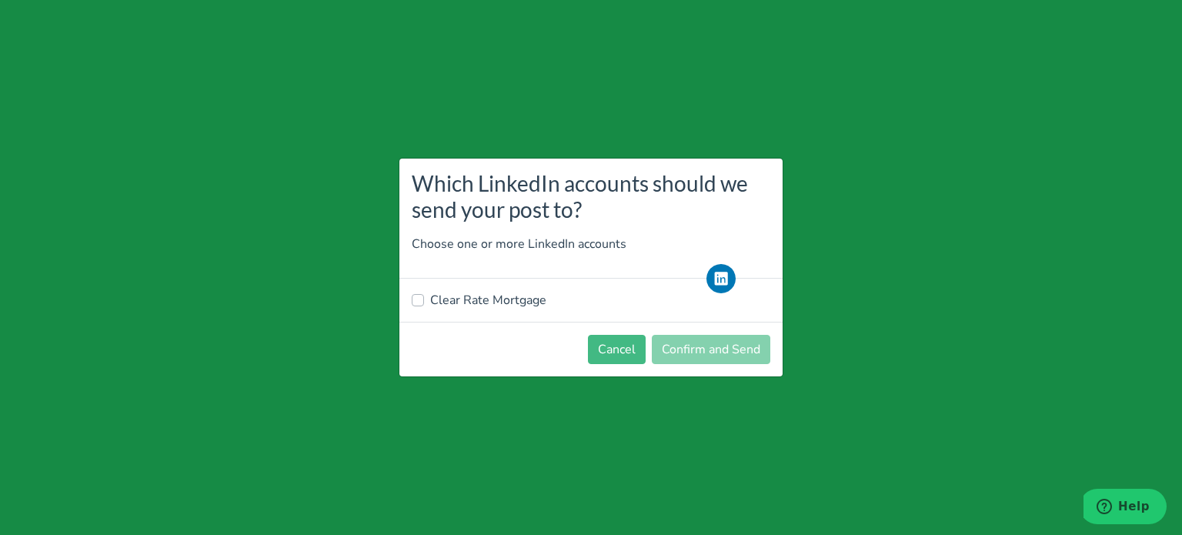
click at [475, 298] on label "Clear Rate Mortgage" at bounding box center [488, 300] width 116 height 18
click at [424, 298] on input "Clear Rate Mortgage" at bounding box center [418, 298] width 12 height 15
checkbox input "true"
click at [711, 365] on footer "Cancel Confirm and Send" at bounding box center [590, 349] width 383 height 55
click at [675, 353] on button "Confirm and Send" at bounding box center [711, 349] width 118 height 29
